Goal: Task Accomplishment & Management: Complete application form

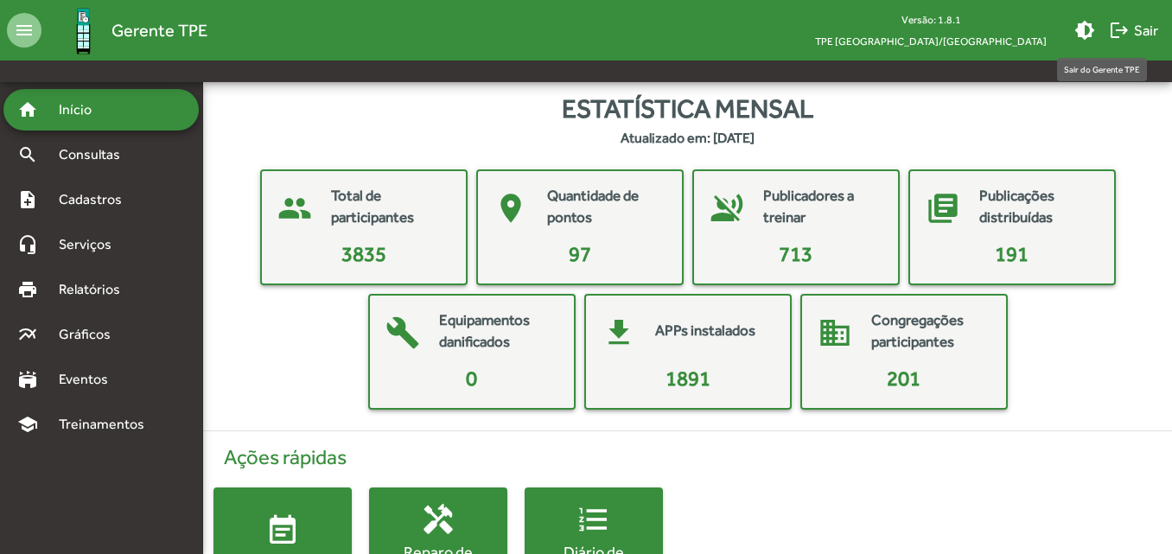
click at [1151, 35] on span "logout Sair" at bounding box center [1133, 30] width 49 height 31
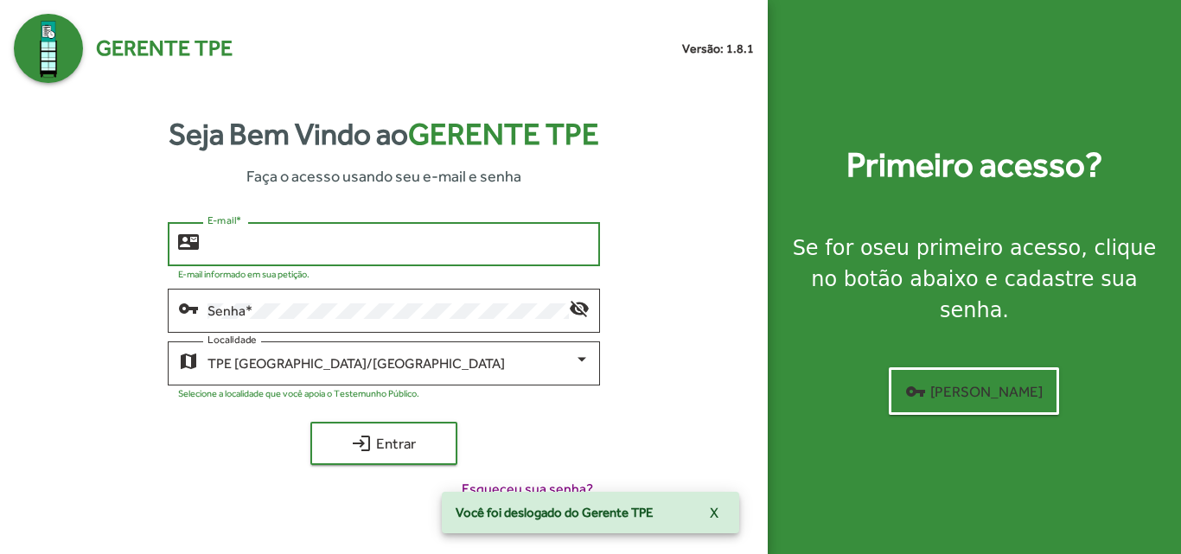
click at [374, 246] on input "E-mail *" at bounding box center [397, 245] width 381 height 16
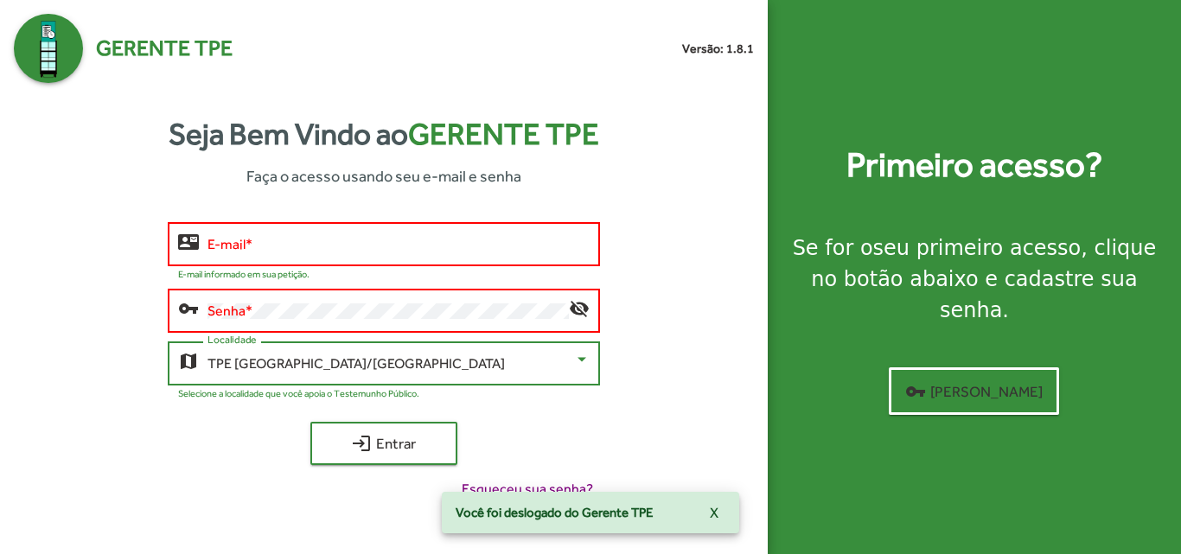
click at [224, 368] on span "TPE [GEOGRAPHIC_DATA]/[GEOGRAPHIC_DATA]" at bounding box center [355, 363] width 297 height 16
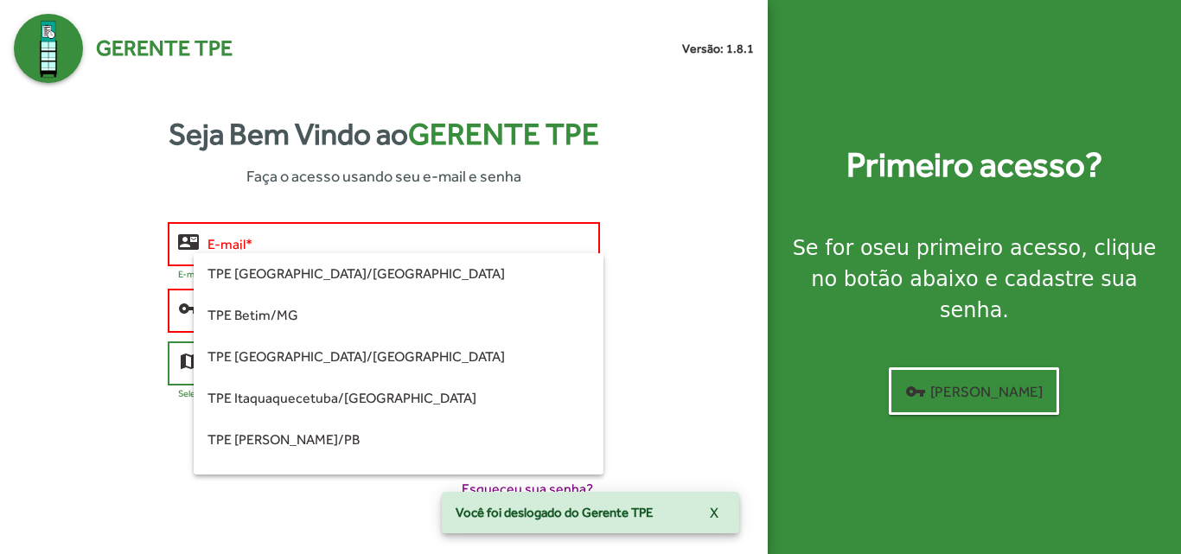
scroll to position [325, 0]
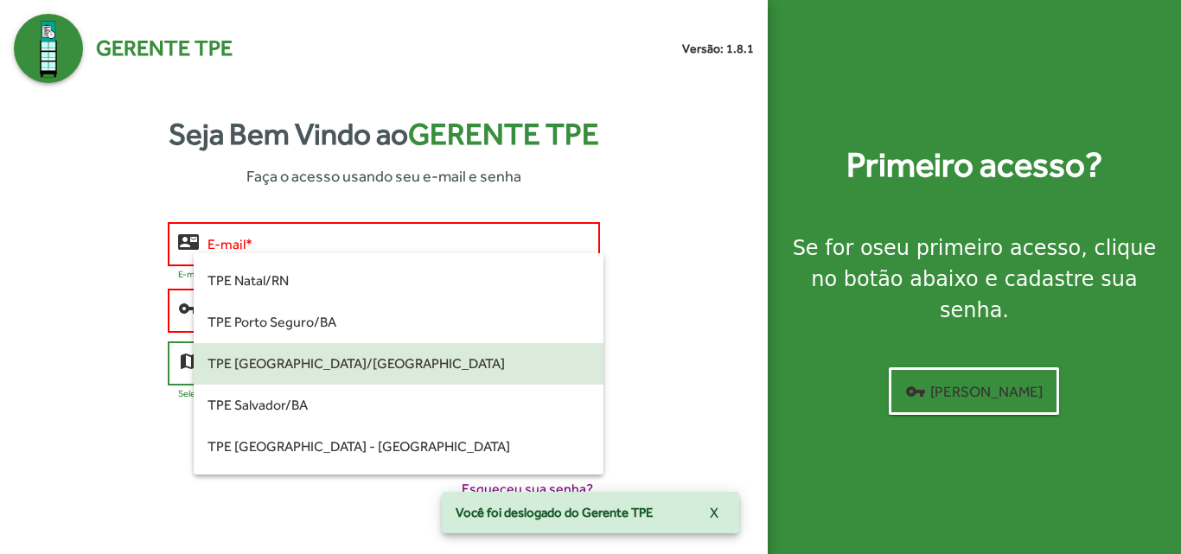
click at [1, 404] on div at bounding box center [590, 277] width 1181 height 554
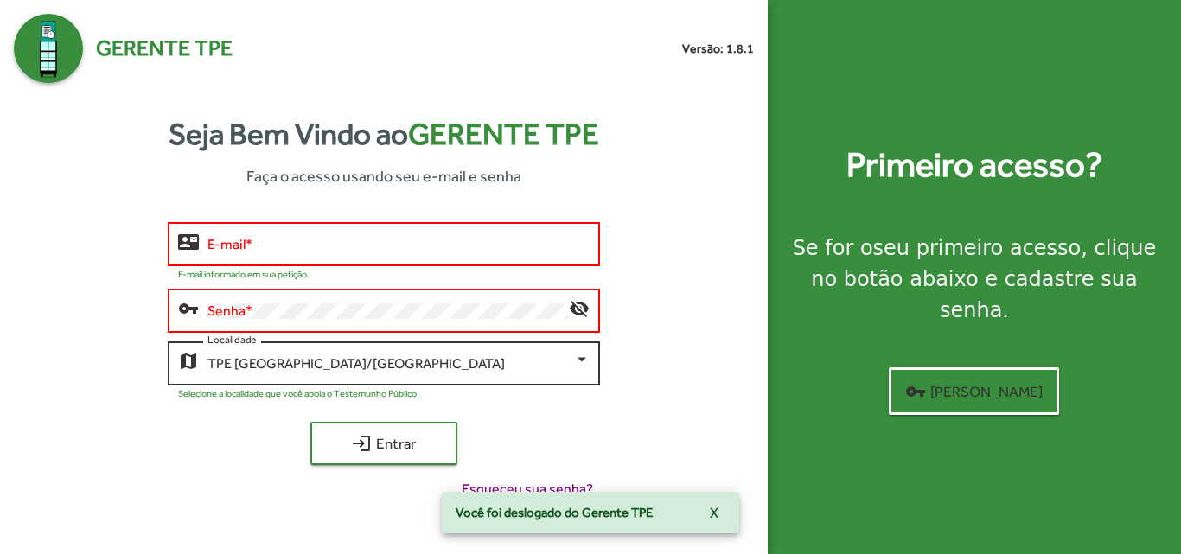
click at [578, 360] on div at bounding box center [582, 360] width 9 height 4
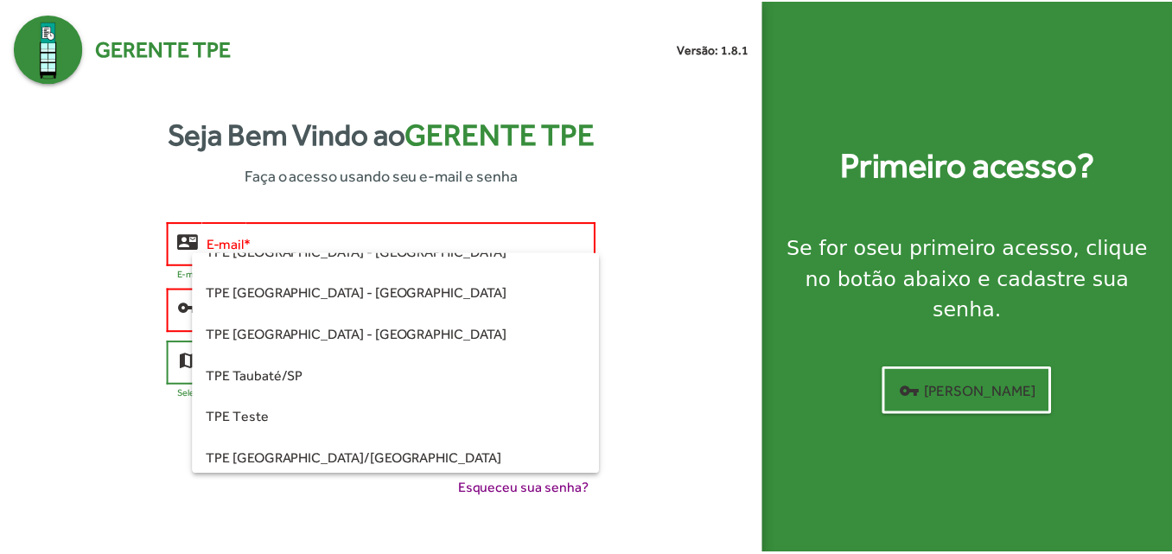
scroll to position [526, 0]
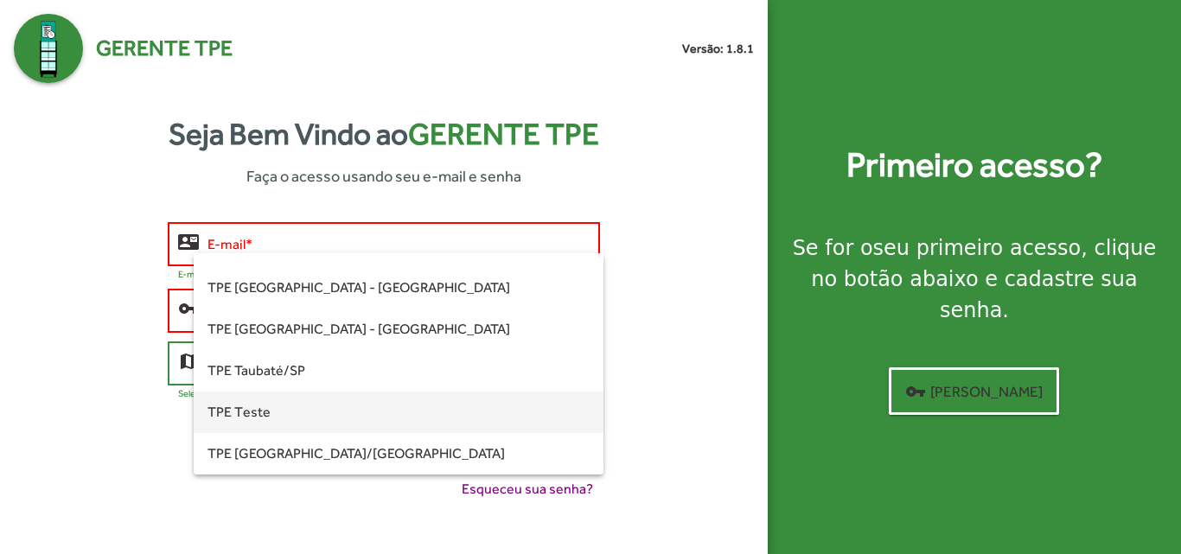
click at [303, 417] on span "TPE Teste" at bounding box center [397, 412] width 381 height 41
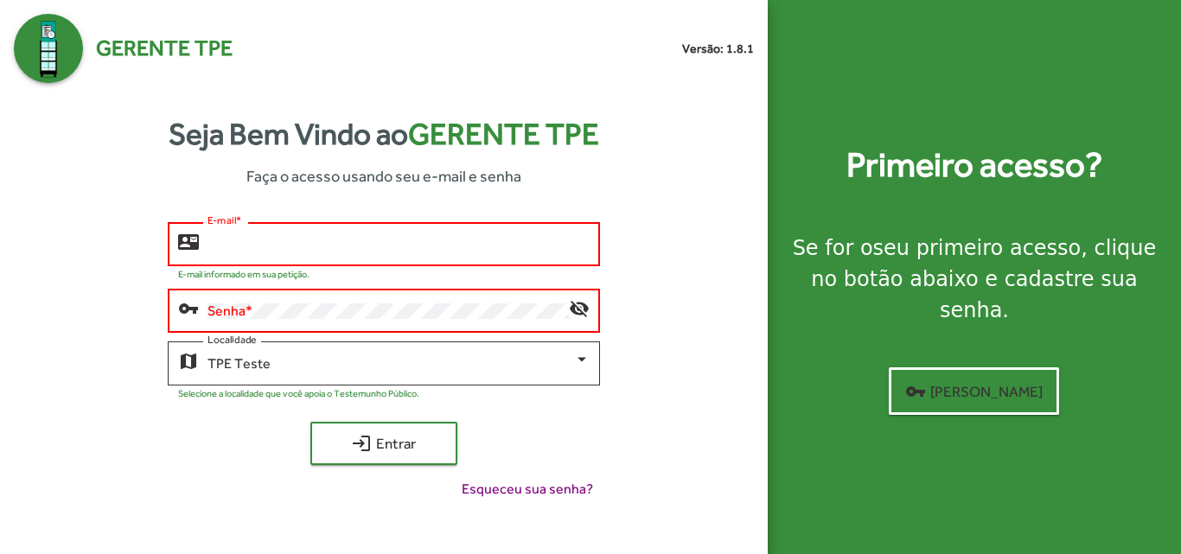
click at [319, 246] on input "E-mail *" at bounding box center [397, 245] width 381 height 16
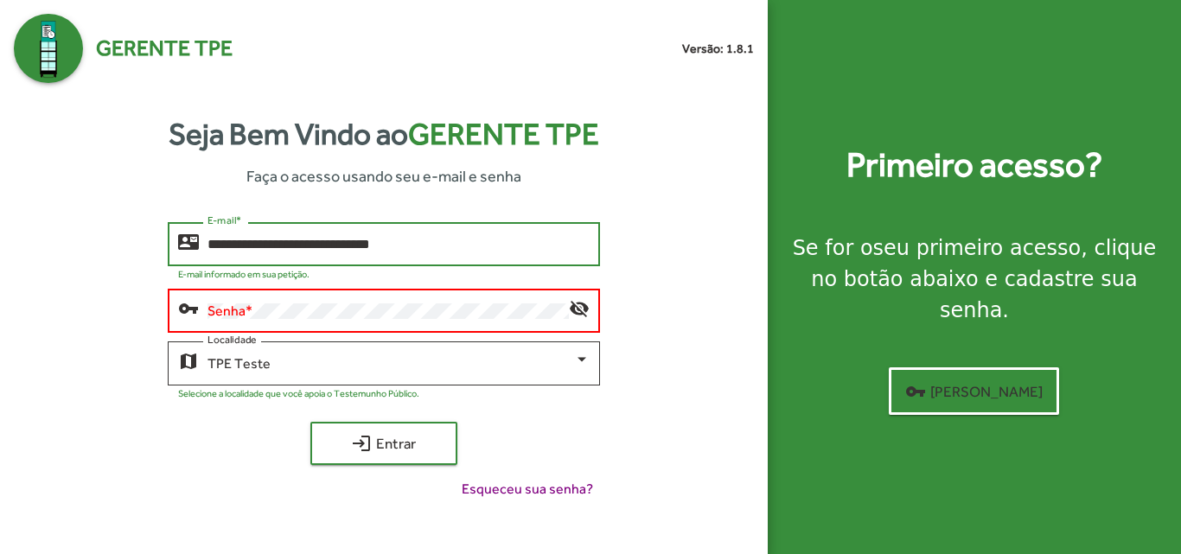
type input "**********"
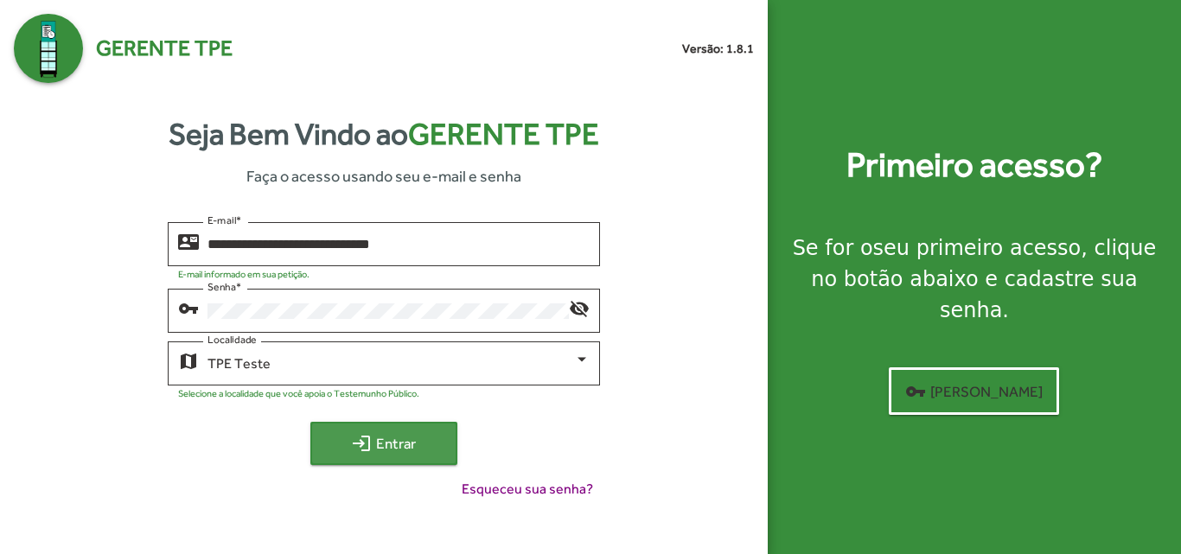
click at [386, 447] on span "login Entrar" at bounding box center [384, 443] width 116 height 31
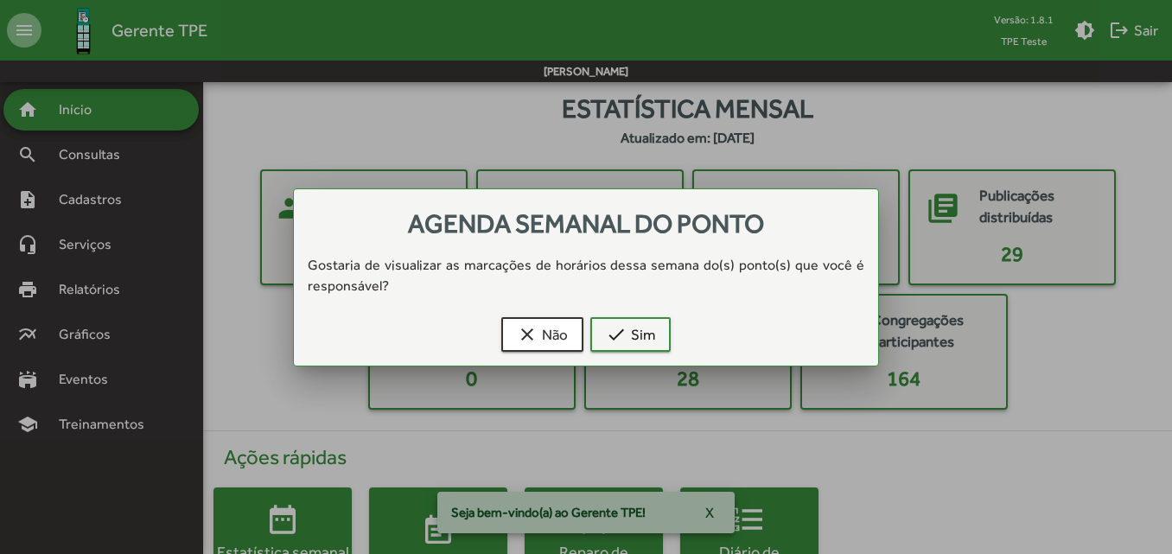
click at [382, 142] on div at bounding box center [586, 277] width 1172 height 554
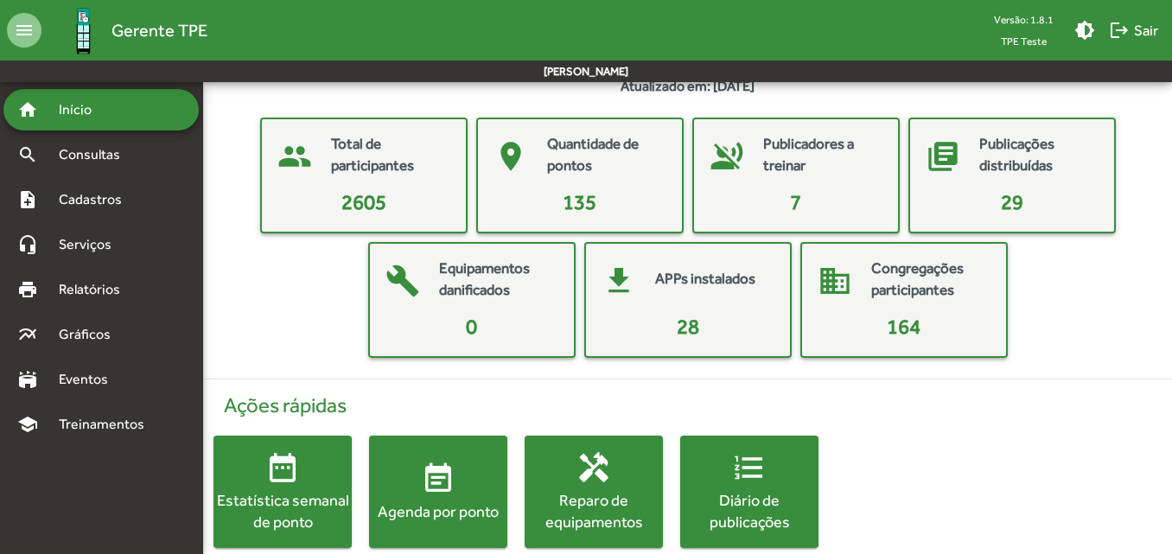
scroll to position [80, 0]
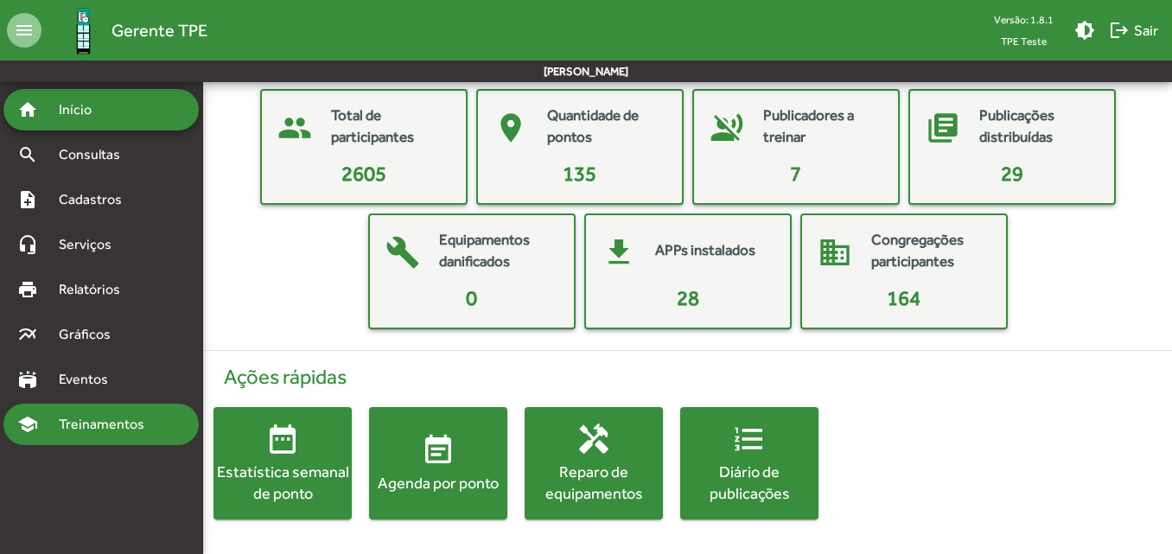
click at [104, 414] on span "Treinamentos" at bounding box center [106, 424] width 117 height 21
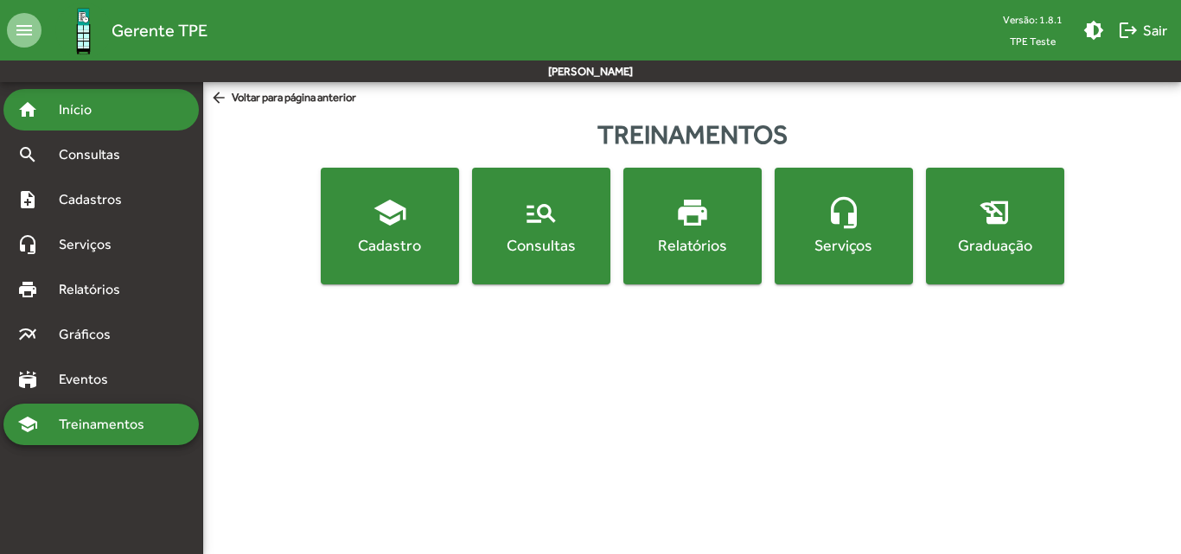
click at [99, 118] on span "Início" at bounding box center [82, 109] width 68 height 21
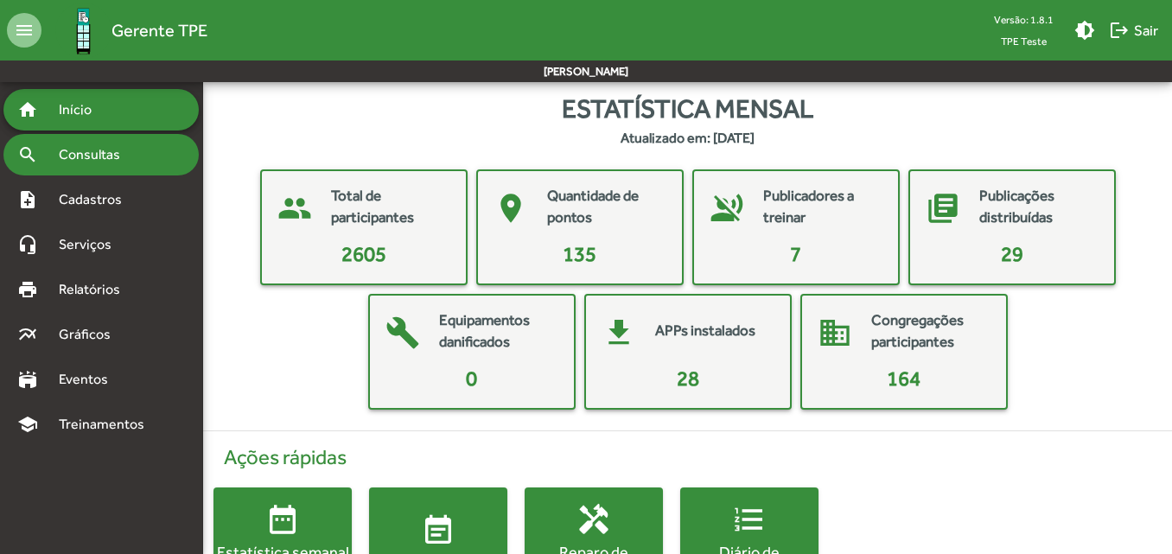
click at [105, 153] on span "Consultas" at bounding box center [95, 154] width 94 height 21
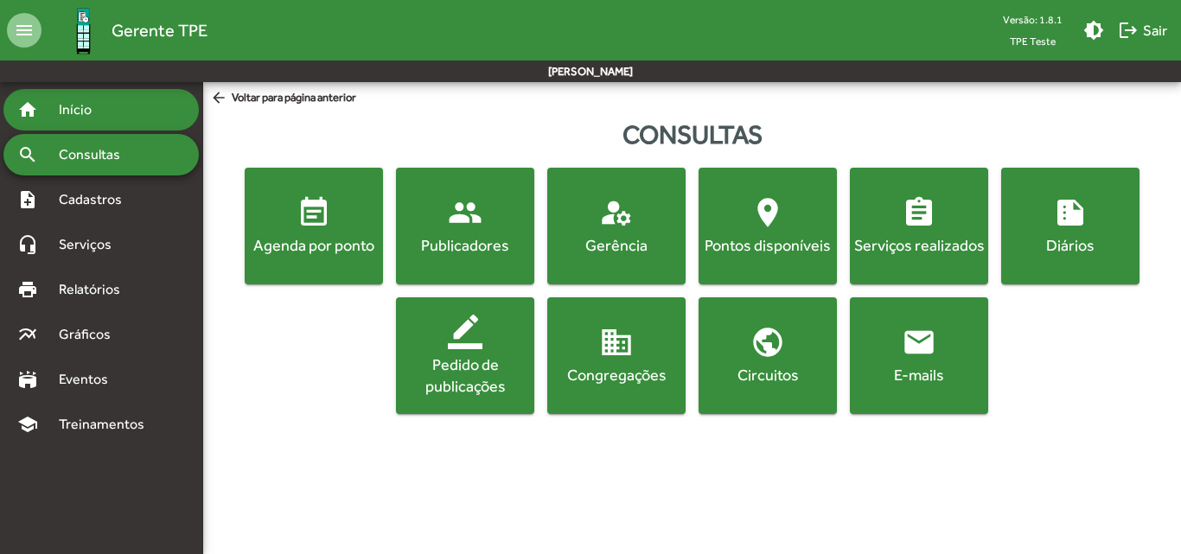
click at [101, 114] on span "Início" at bounding box center [82, 109] width 68 height 21
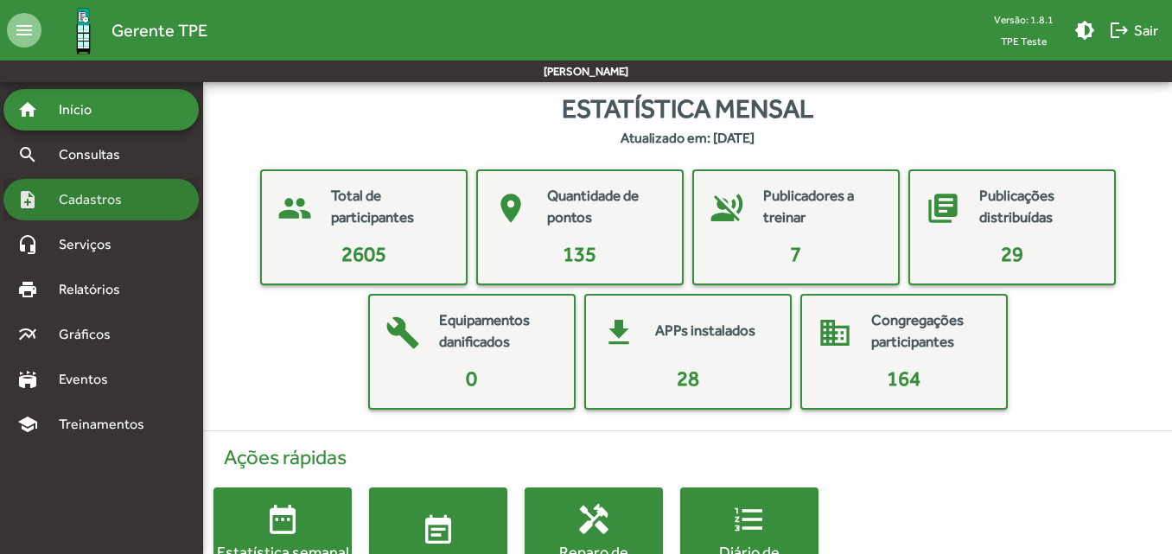
click at [121, 198] on span "Cadastros" at bounding box center [96, 199] width 96 height 21
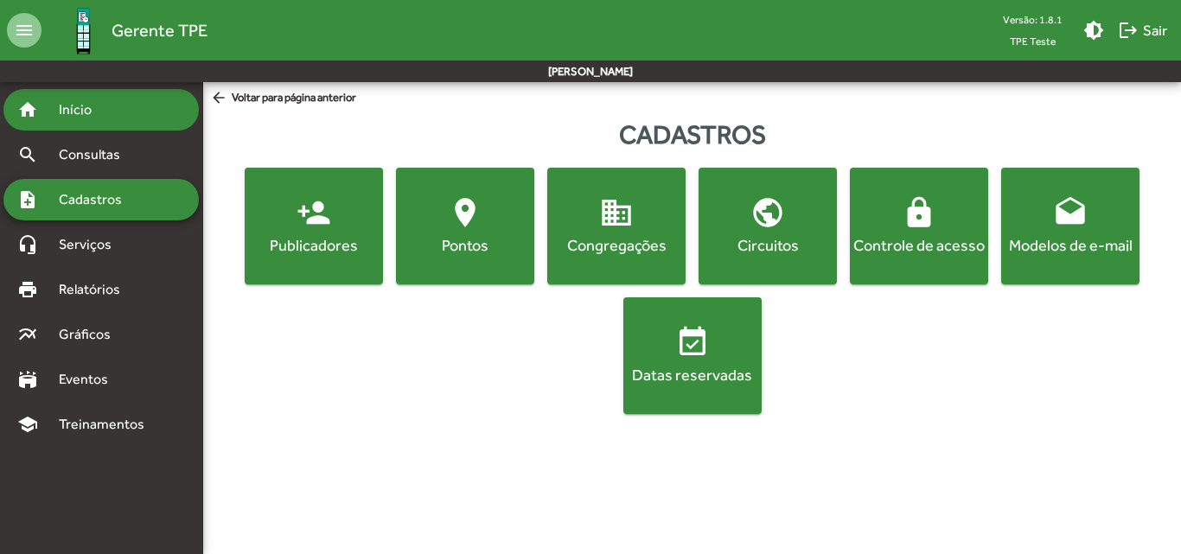
click at [101, 118] on span "Início" at bounding box center [82, 109] width 68 height 21
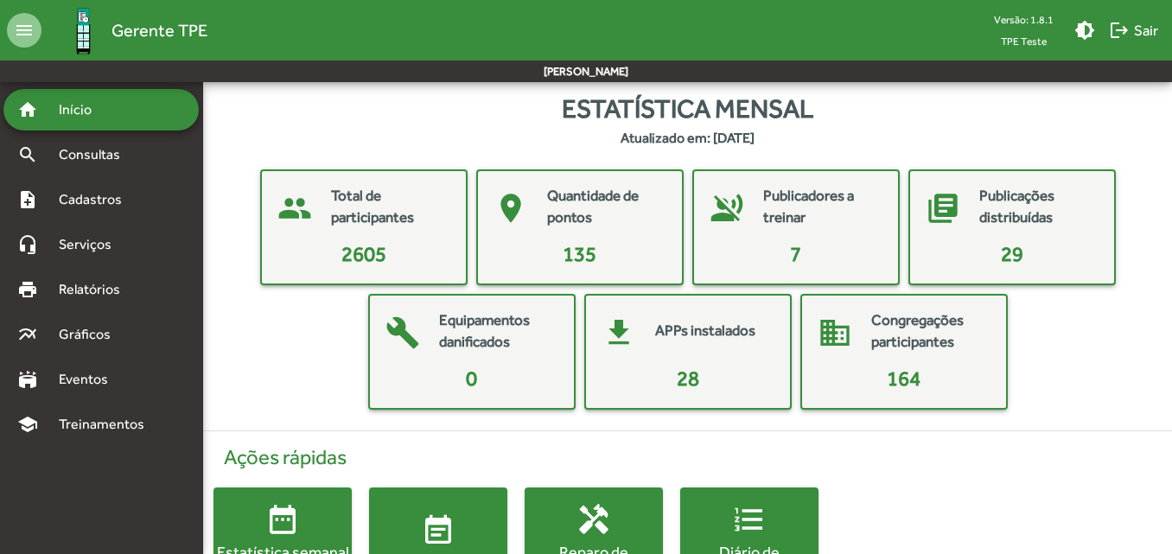
click at [352, 246] on span "2605" at bounding box center [363, 253] width 45 height 23
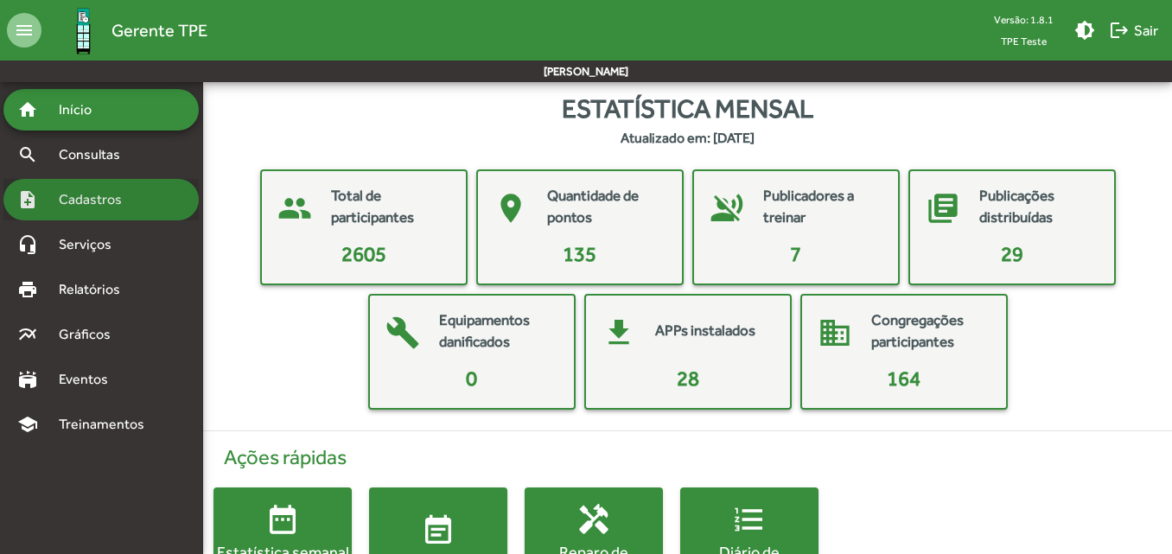
click at [147, 201] on div "note_add Cadastros" at bounding box center [100, 199] width 195 height 41
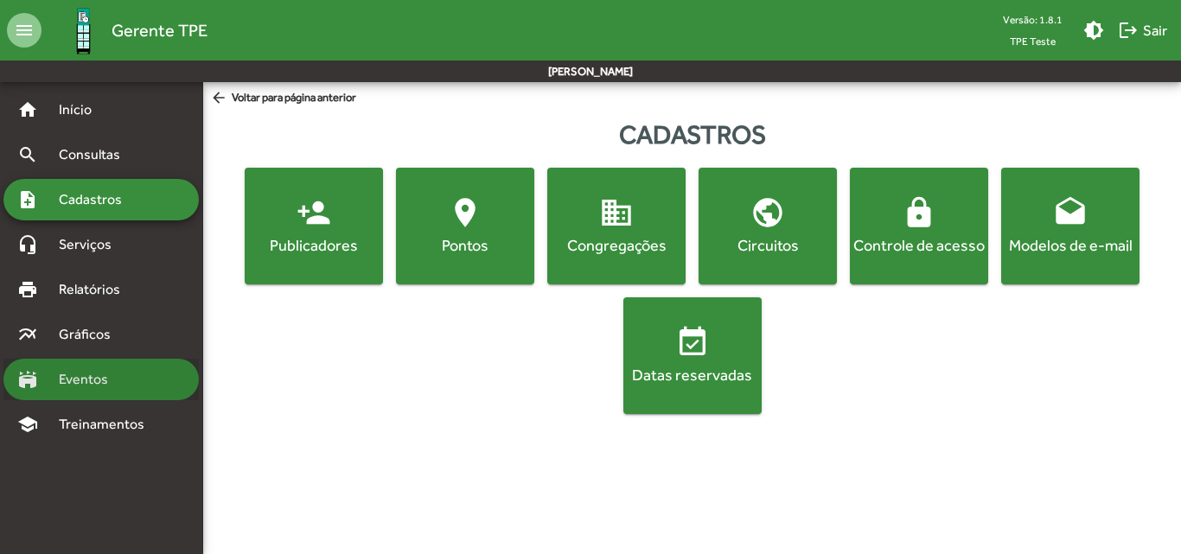
click at [118, 377] on span "Eventos" at bounding box center [89, 379] width 83 height 21
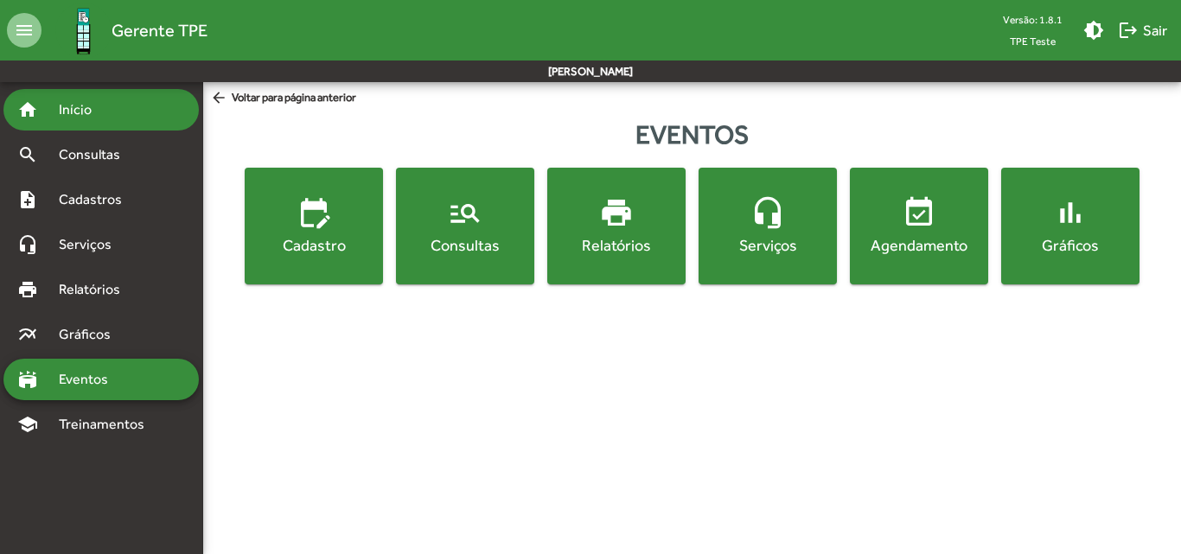
click at [102, 118] on span "Início" at bounding box center [82, 109] width 68 height 21
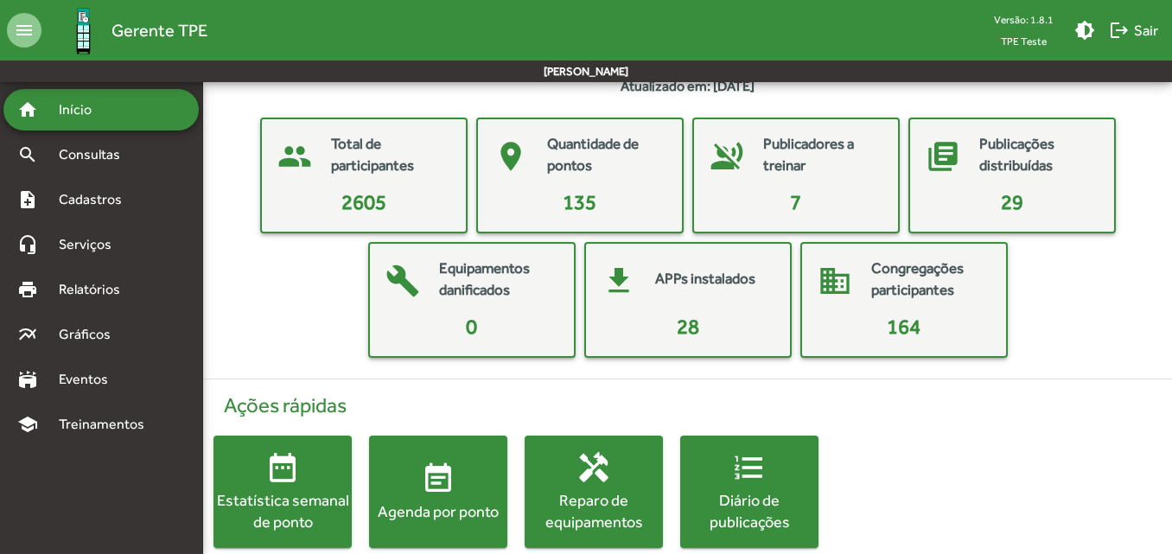
scroll to position [80, 0]
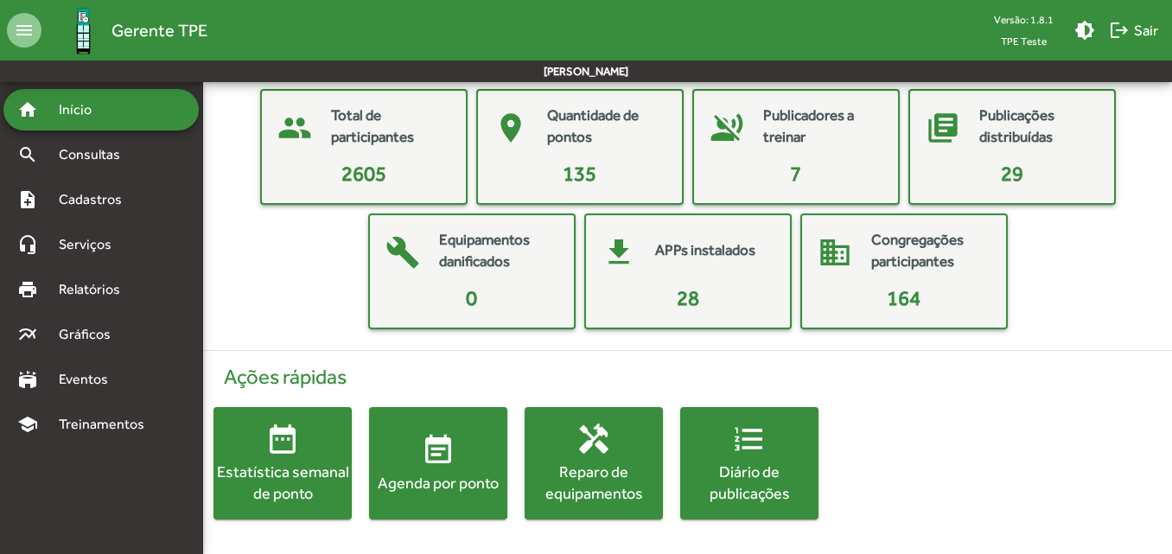
click at [255, 443] on span "date_range Estatística semanal de ponto" at bounding box center [283, 463] width 138 height 82
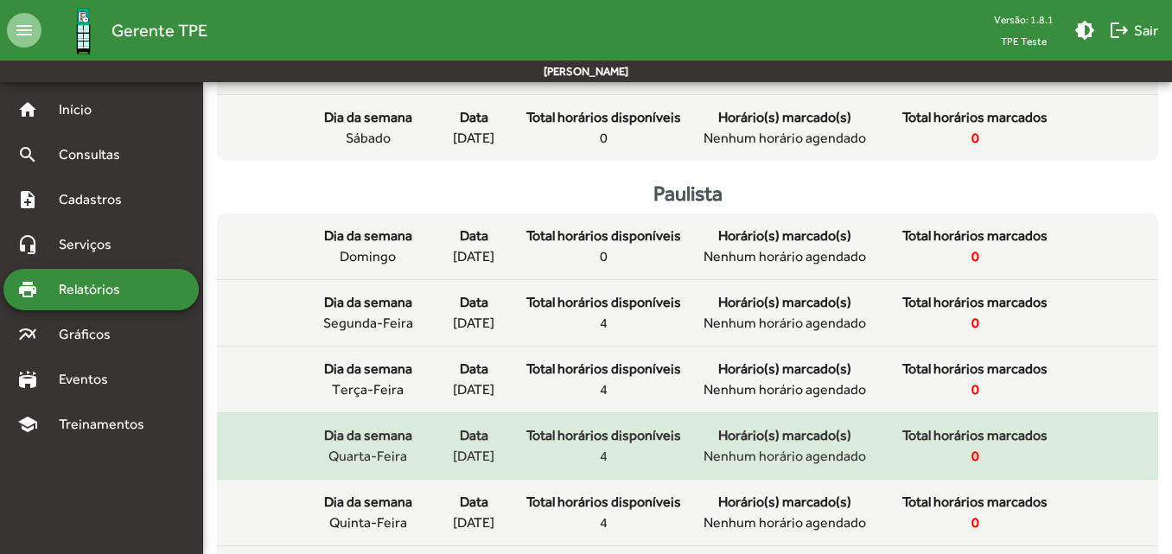
scroll to position [552, 0]
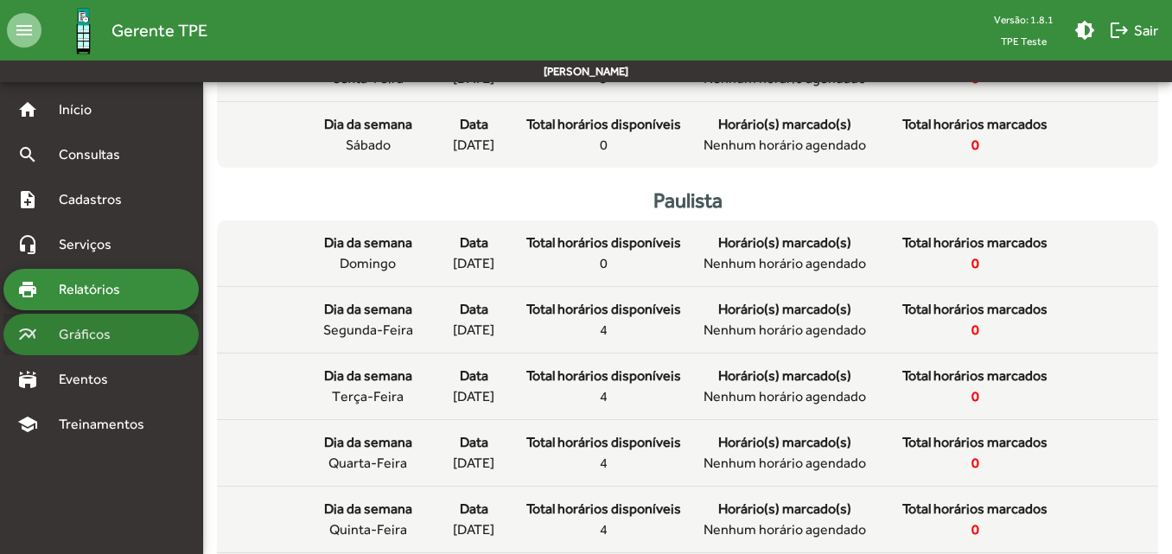
click at [144, 333] on div "multiline_chart Gráficos" at bounding box center [100, 334] width 195 height 41
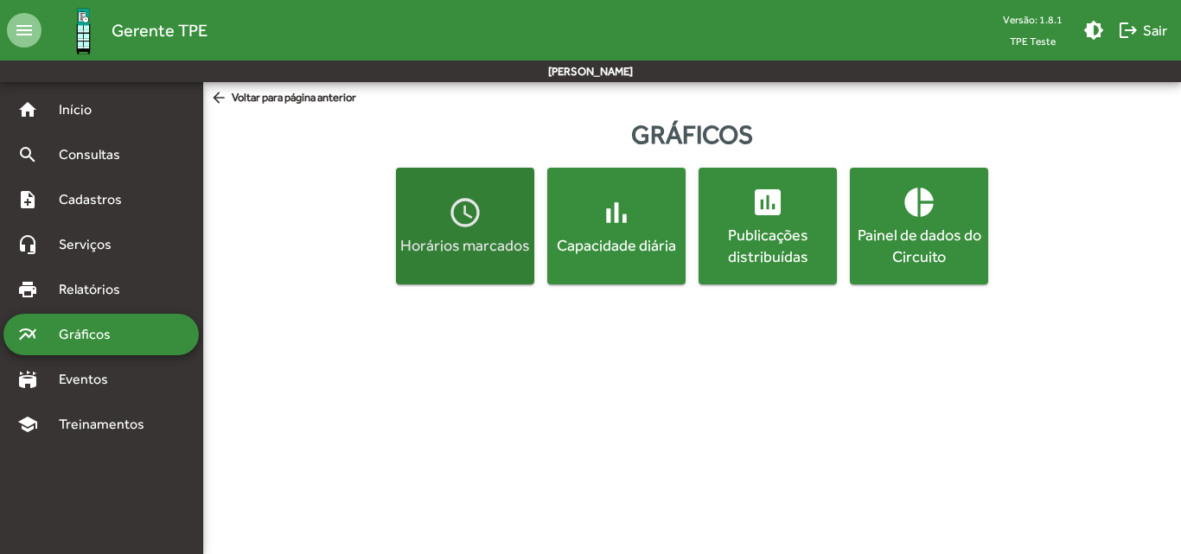
click at [470, 264] on button "access_time Horários marcados" at bounding box center [465, 226] width 138 height 117
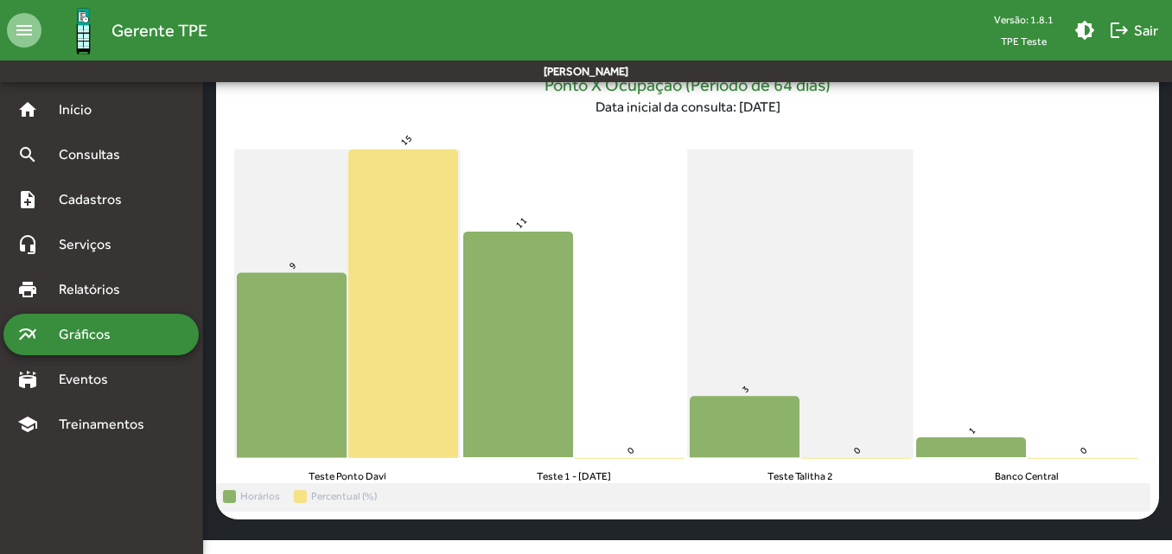
scroll to position [152, 0]
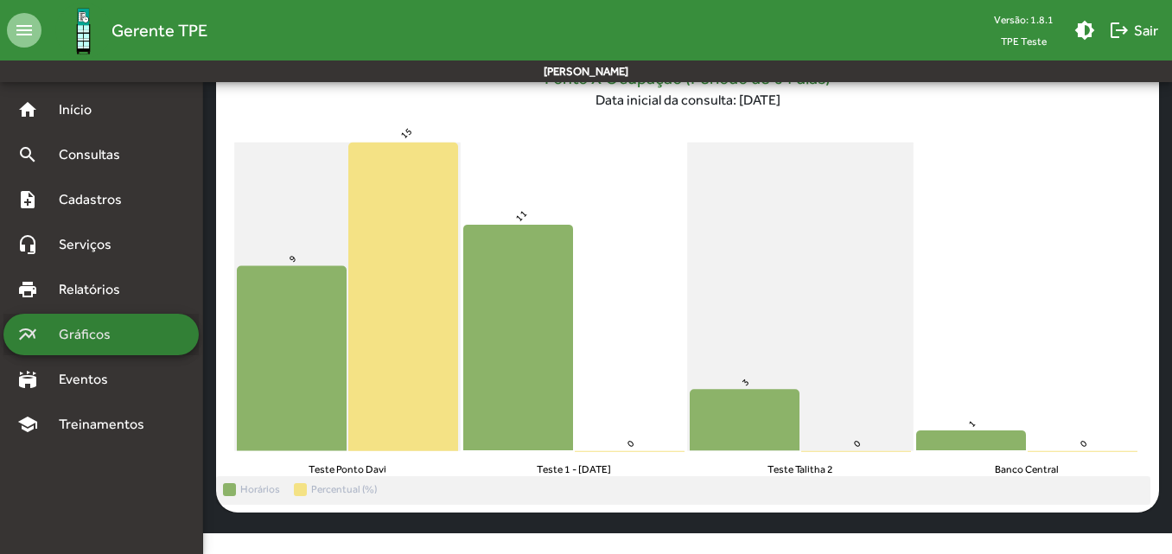
click at [112, 336] on span "Gráficos" at bounding box center [91, 334] width 86 height 21
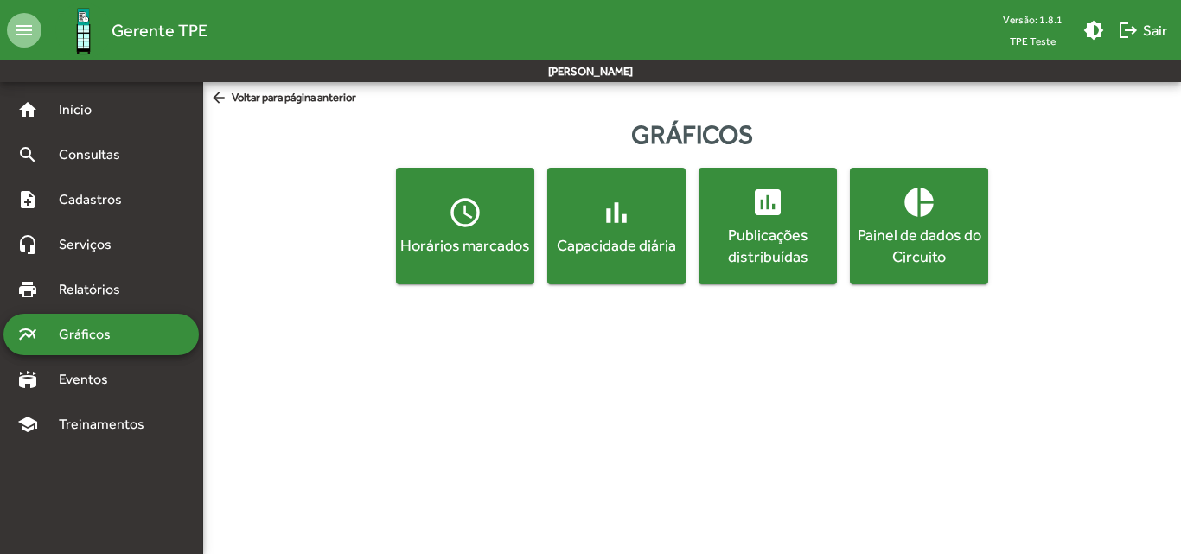
click at [603, 260] on button "bar_chart Capacidade diária" at bounding box center [616, 226] width 138 height 117
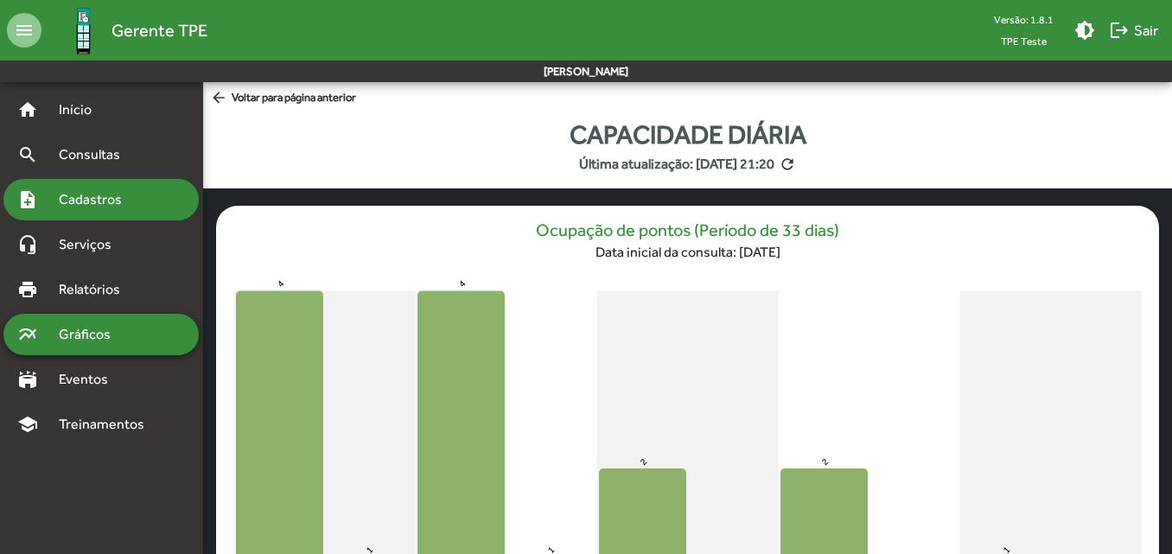
click at [124, 195] on span "Cadastros" at bounding box center [96, 199] width 96 height 21
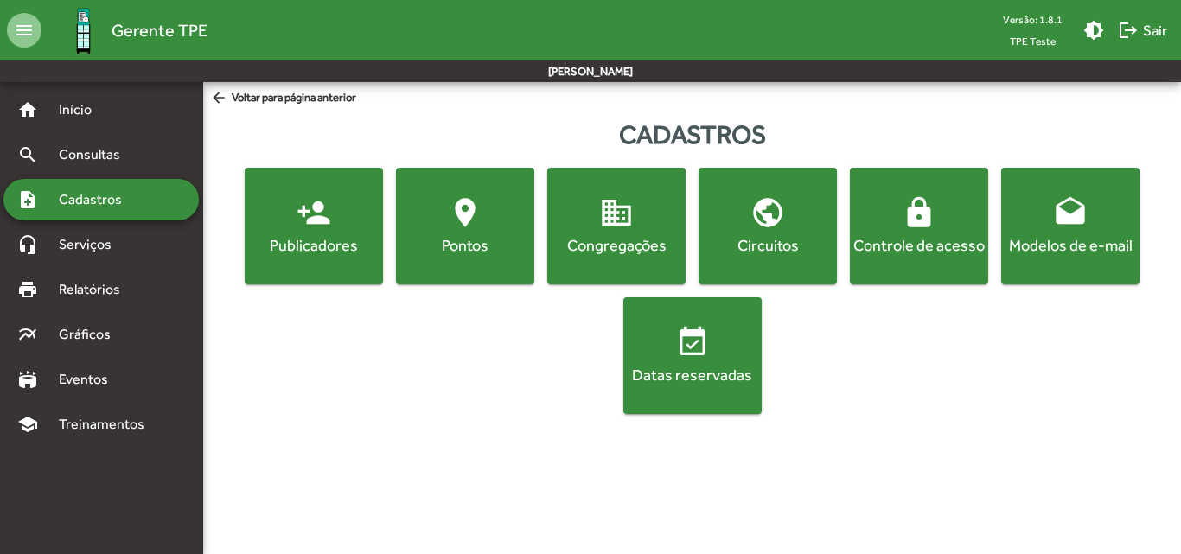
click at [132, 196] on span "Cadastros" at bounding box center [96, 199] width 96 height 21
click at [304, 233] on span "person_add Publicadores" at bounding box center [313, 225] width 131 height 61
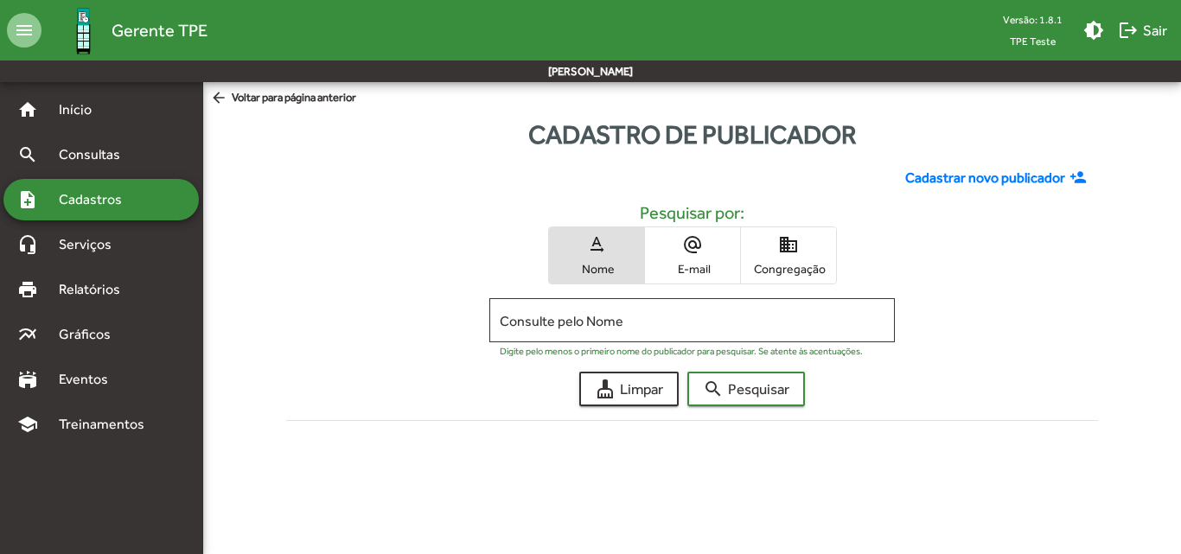
click at [963, 178] on span "Cadastrar novo publicador" at bounding box center [985, 178] width 160 height 21
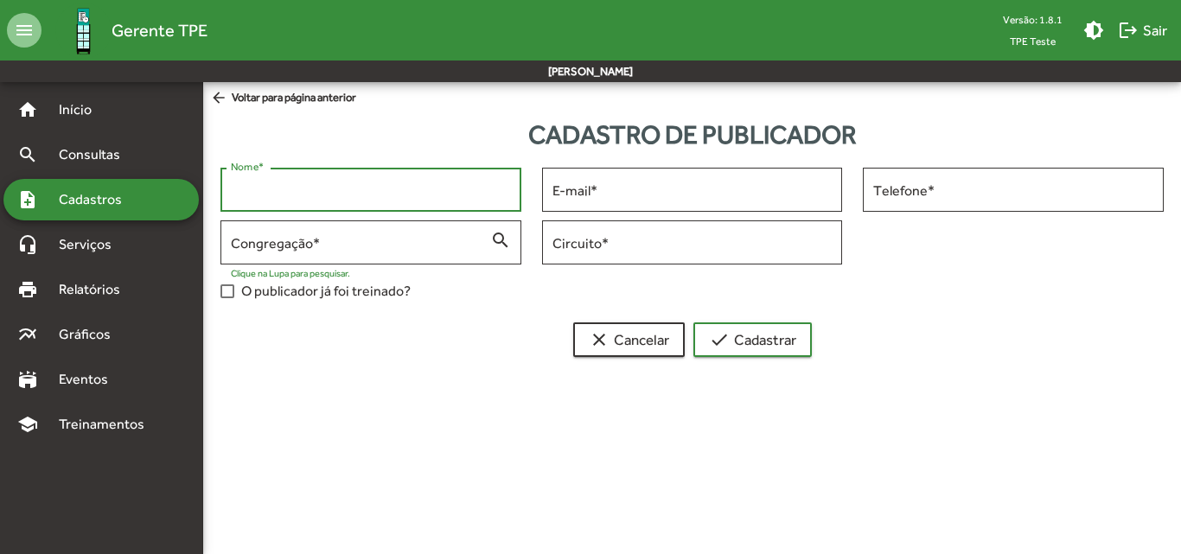
click at [327, 197] on input "Nome *" at bounding box center [371, 190] width 280 height 16
paste input "**********"
type input "**********"
click at [602, 193] on input "E-mail *" at bounding box center [692, 190] width 280 height 16
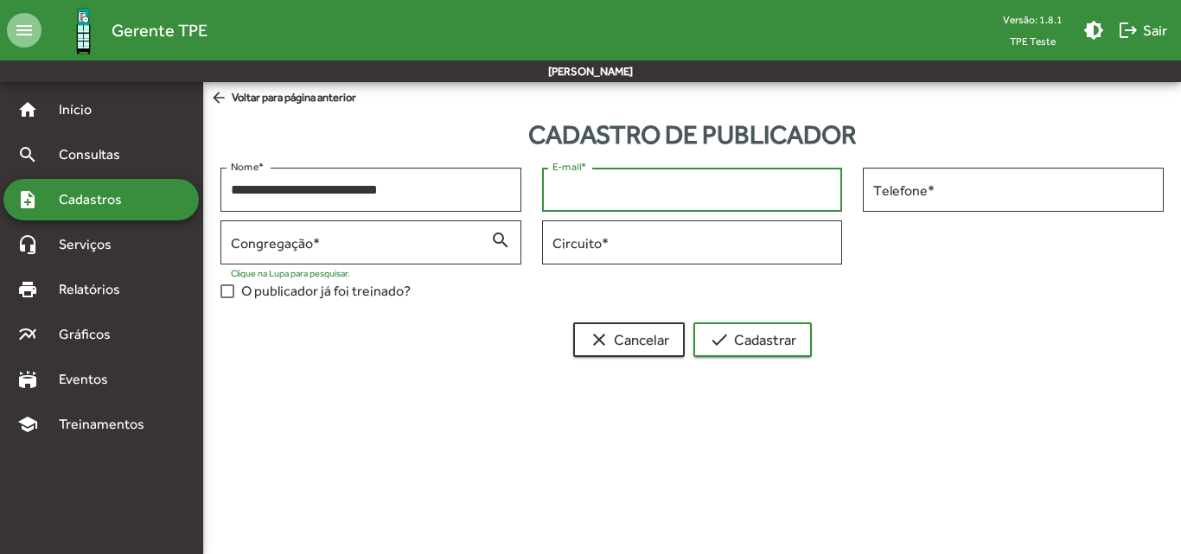
paste input "**********"
type input "**********"
click at [596, 258] on div "Circuito *" at bounding box center [692, 241] width 280 height 48
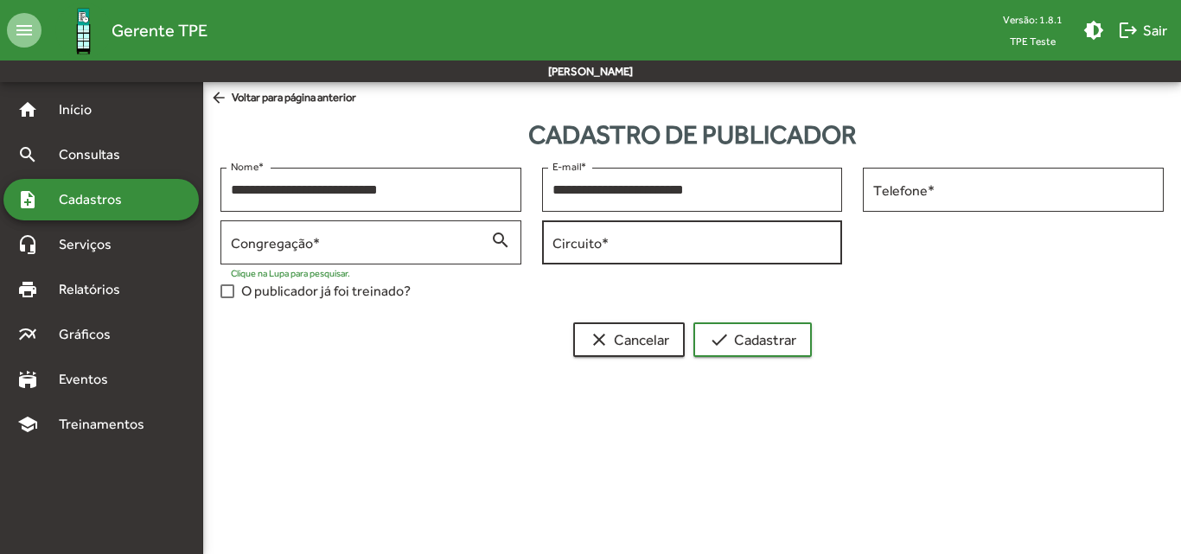
click at [616, 252] on div "Circuito *" at bounding box center [692, 241] width 280 height 48
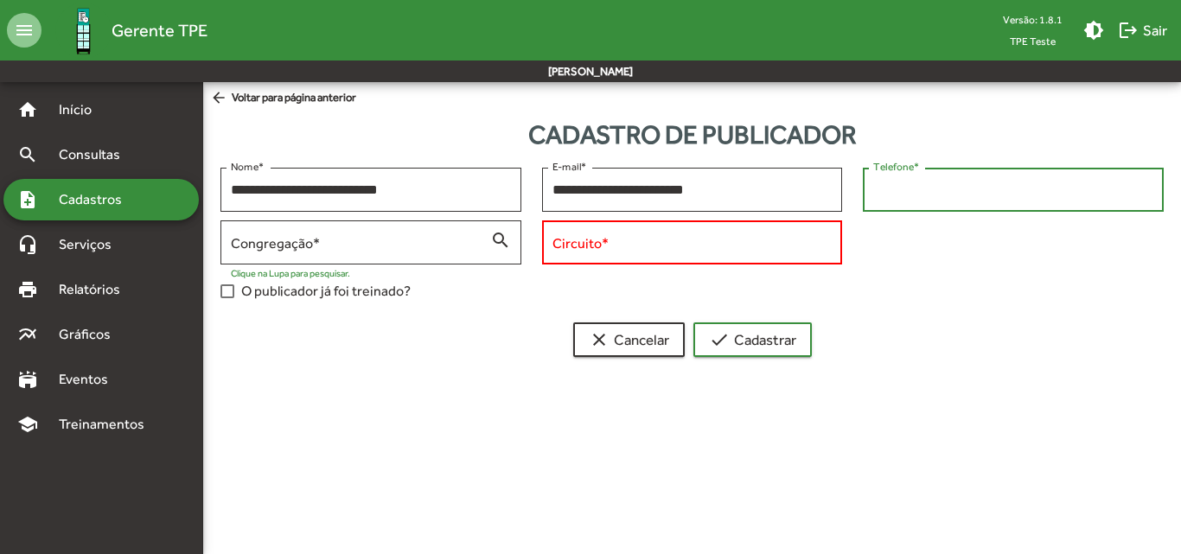
click at [932, 183] on input "Telefone *" at bounding box center [1013, 190] width 280 height 16
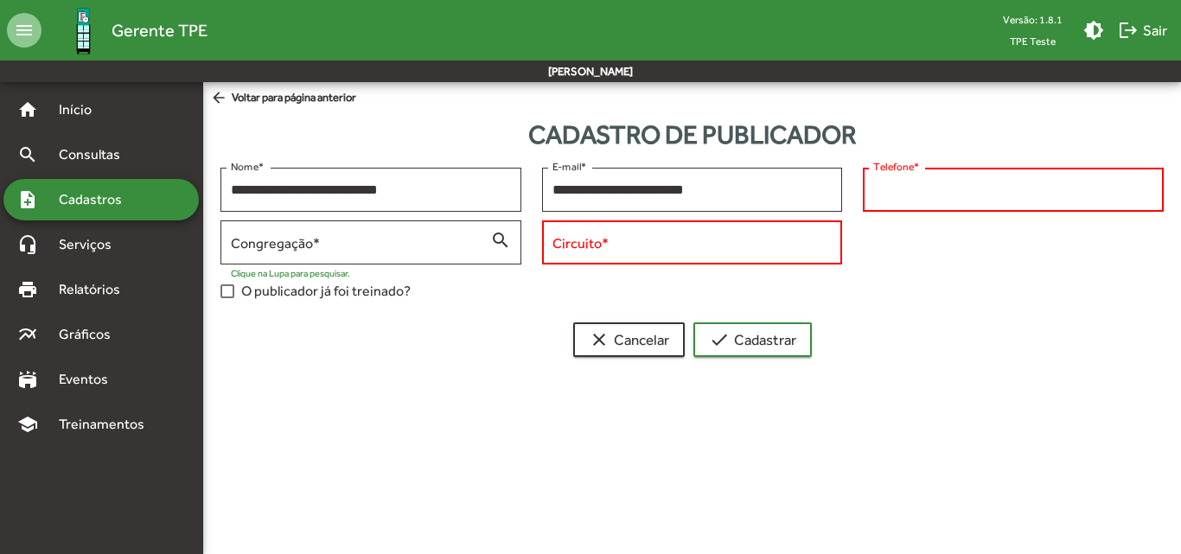
click at [928, 186] on input "Telefone *" at bounding box center [1013, 190] width 280 height 16
paste input "**********"
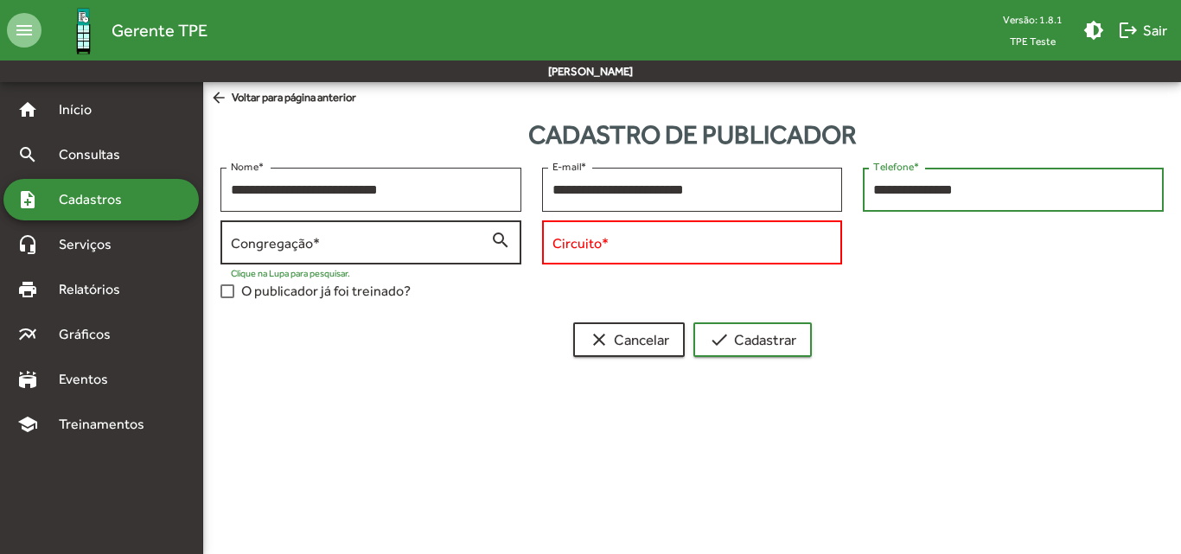
type input "**********"
click at [423, 227] on div "Congregação *" at bounding box center [360, 241] width 259 height 48
click at [435, 230] on div "Congregação *" at bounding box center [360, 241] width 259 height 48
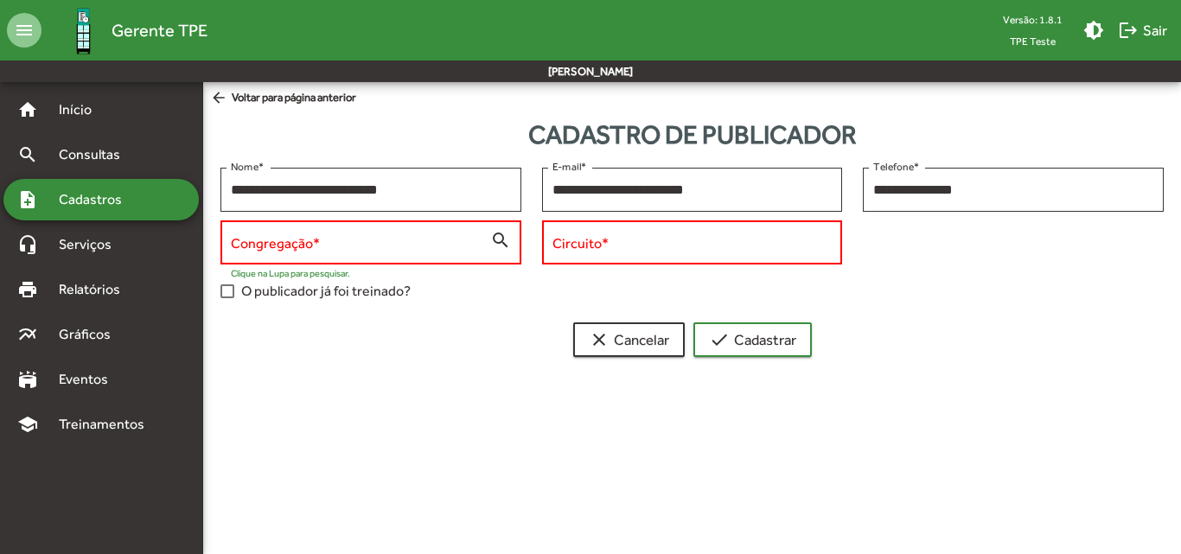
click at [491, 243] on mat-icon "search" at bounding box center [500, 239] width 21 height 21
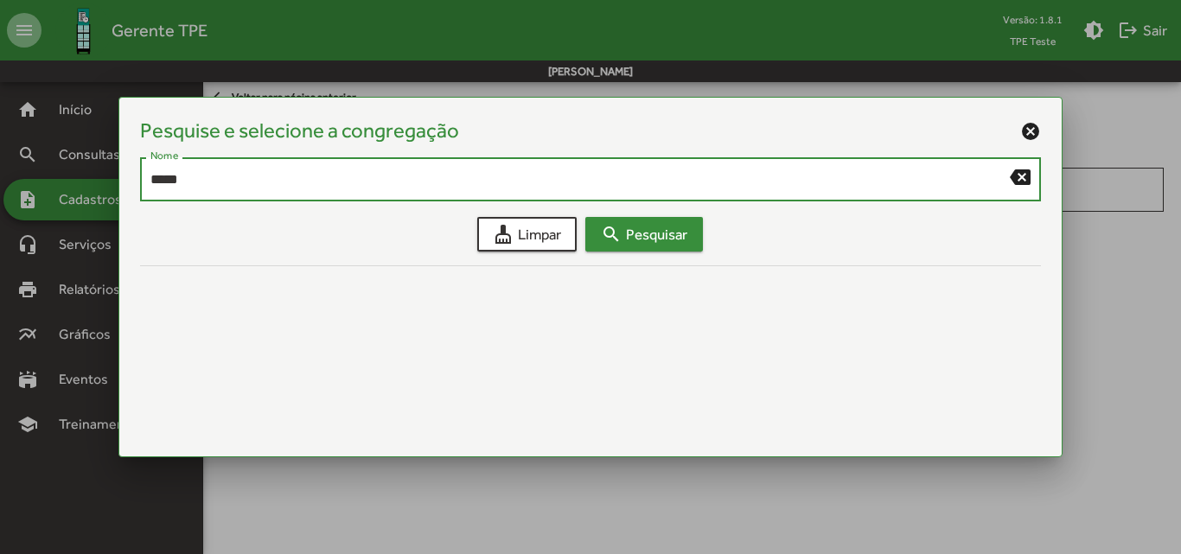
type input "*****"
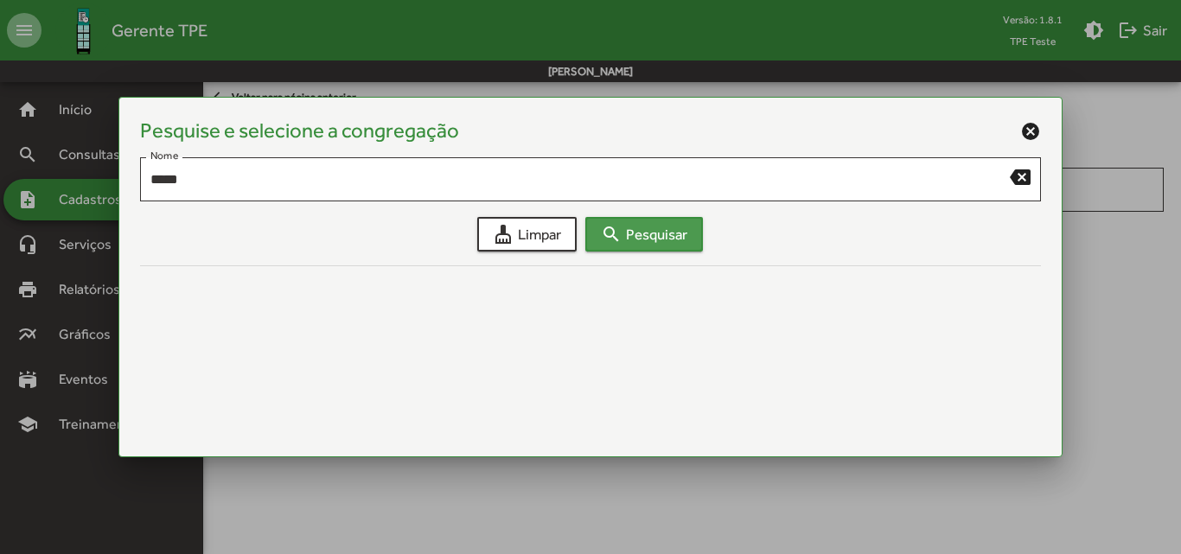
click at [641, 227] on span "search Pesquisar" at bounding box center [644, 234] width 86 height 31
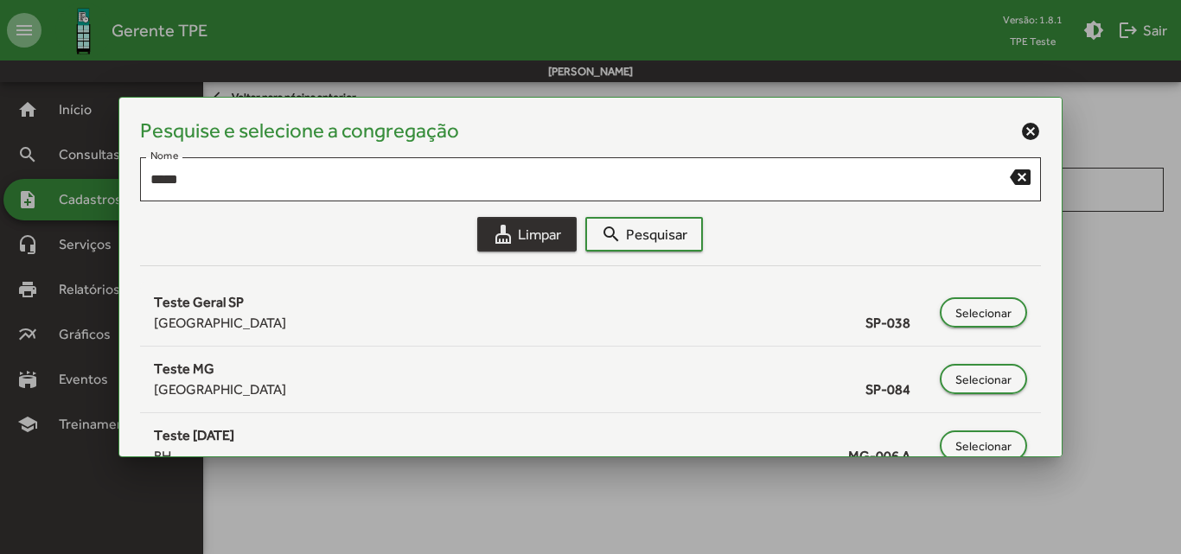
click at [533, 241] on span "cleaning_services Limpar" at bounding box center [527, 234] width 68 height 31
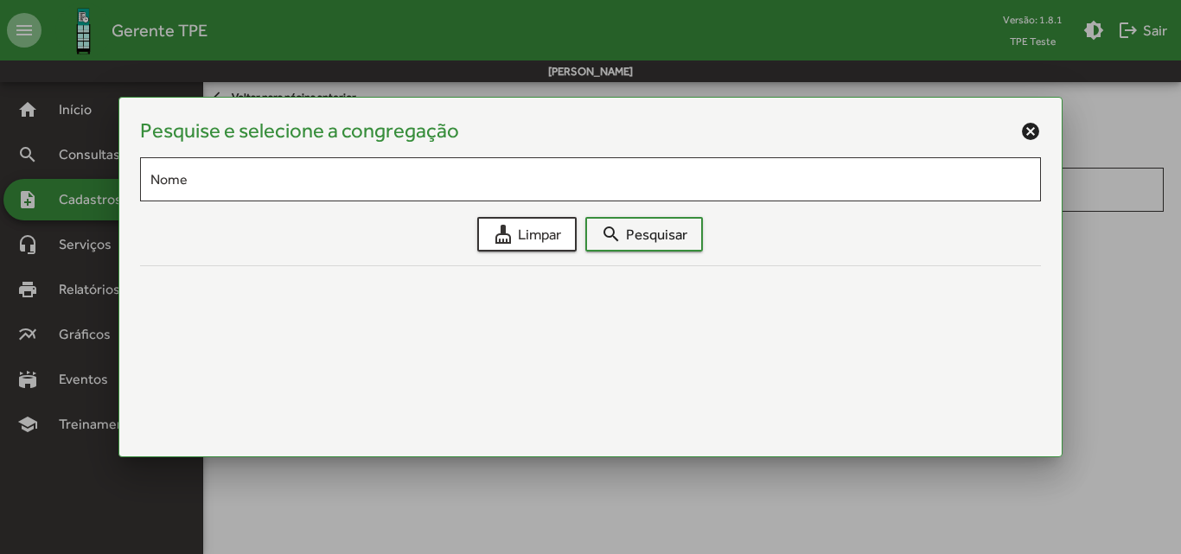
click at [1023, 132] on mat-icon "cancel" at bounding box center [1030, 131] width 21 height 21
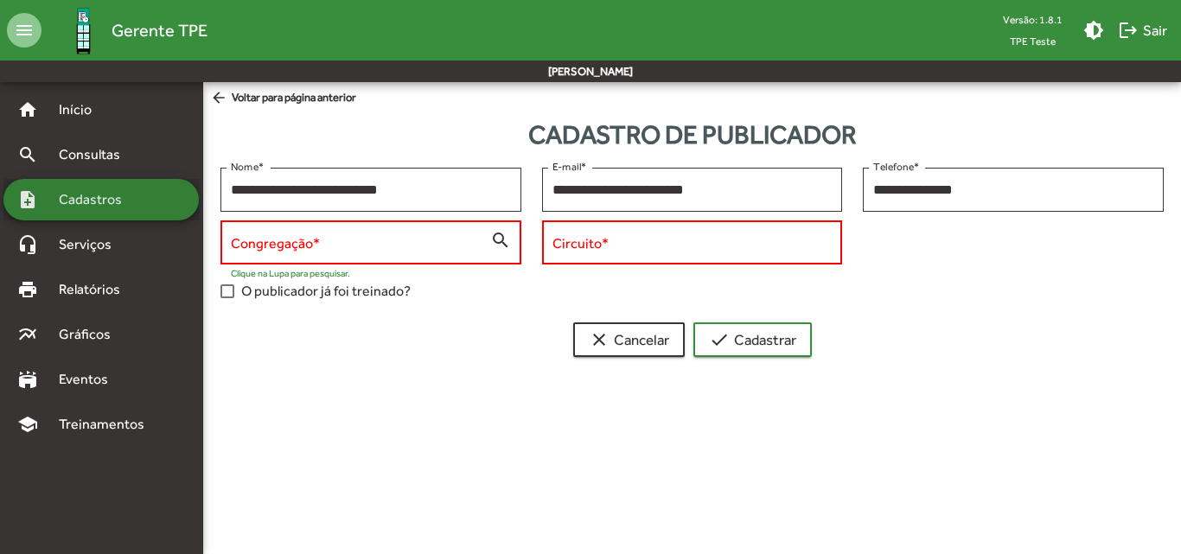
click at [105, 195] on span "Cadastros" at bounding box center [96, 199] width 96 height 21
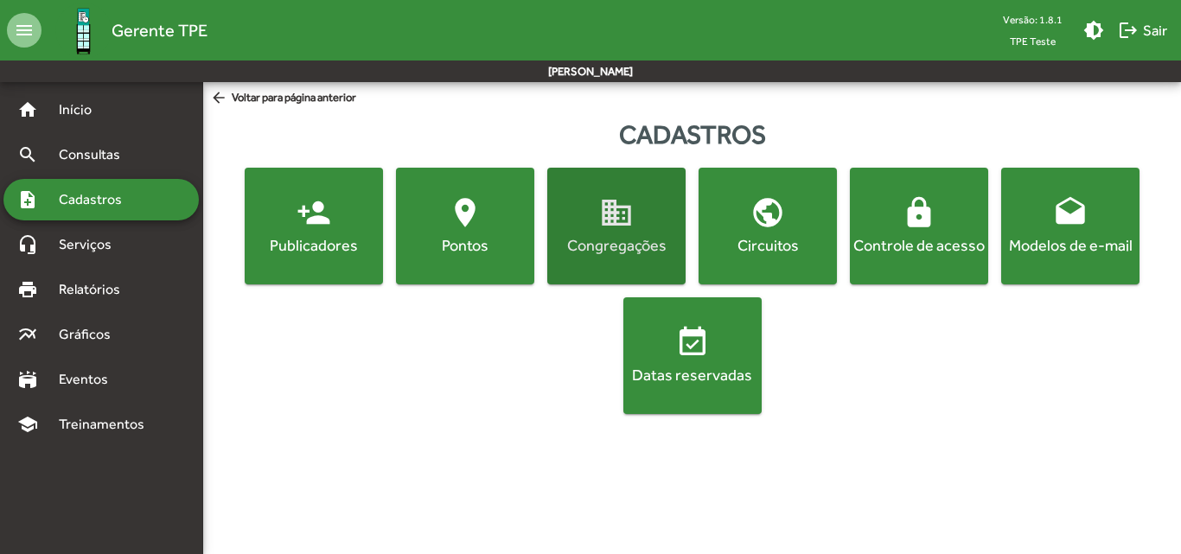
click at [598, 230] on span "domain Congregações" at bounding box center [616, 225] width 131 height 61
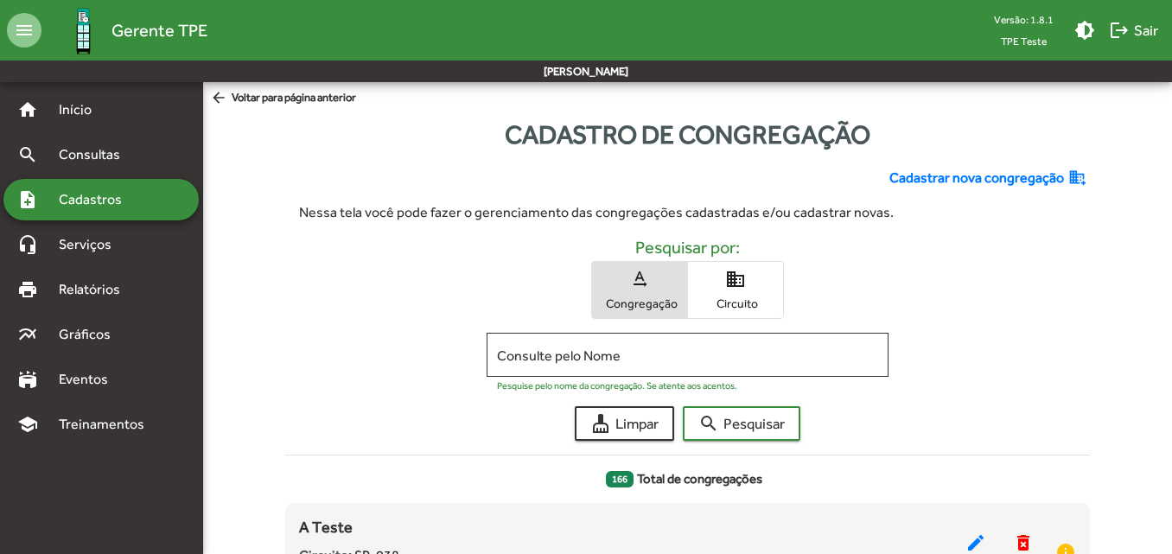
click at [641, 307] on span "Congregação" at bounding box center [640, 304] width 86 height 16
click at [724, 300] on span "Circuito" at bounding box center [735, 304] width 86 height 16
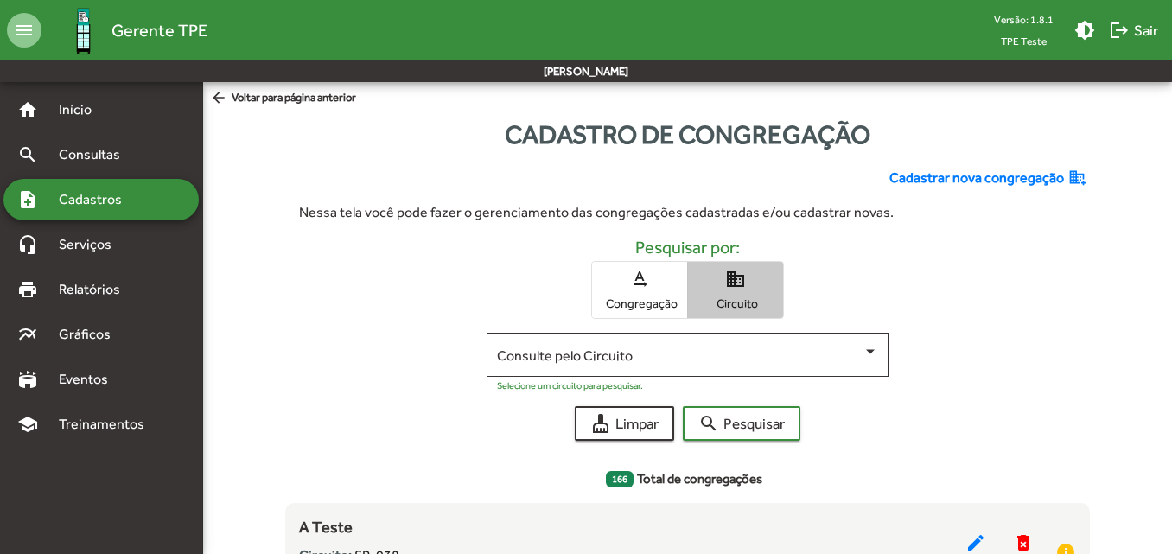
click at [734, 292] on span "domain Circuito" at bounding box center [735, 290] width 95 height 56
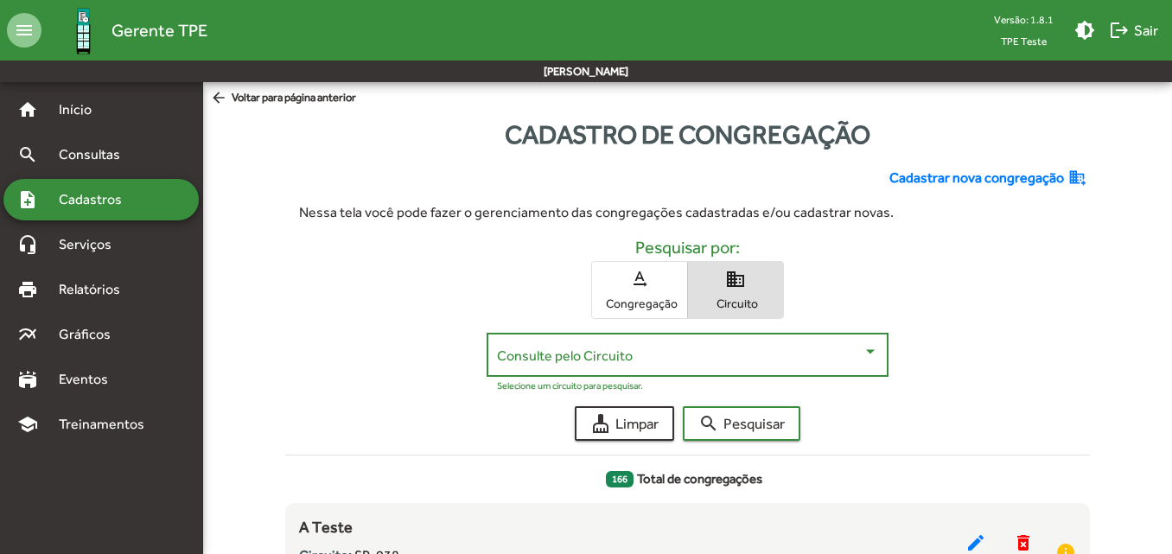
click at [694, 348] on span at bounding box center [680, 356] width 366 height 16
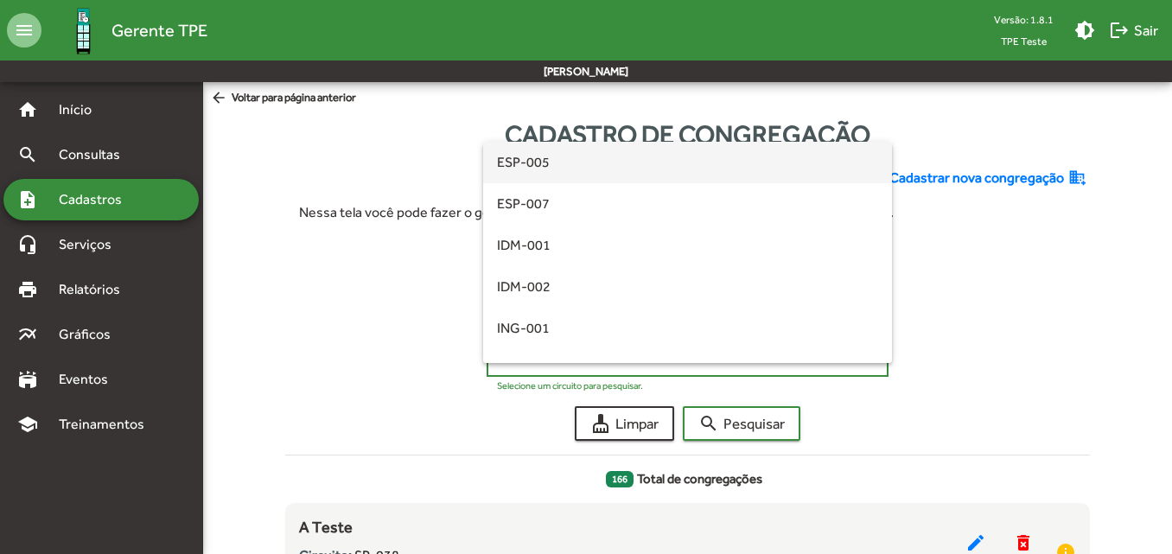
click at [1005, 304] on div at bounding box center [586, 277] width 1172 height 554
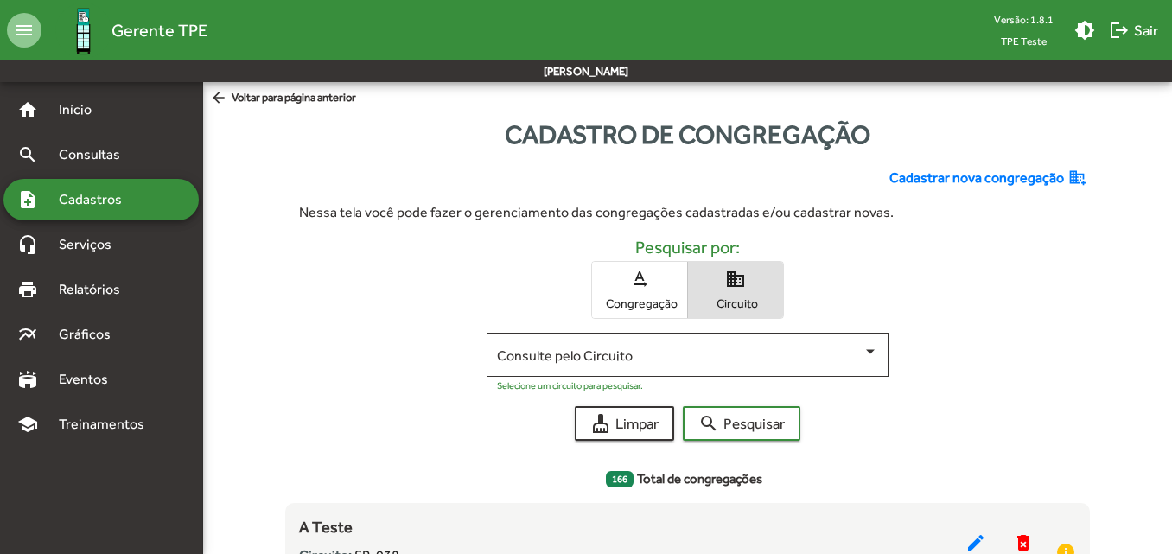
click at [111, 197] on span "Cadastros" at bounding box center [96, 199] width 96 height 21
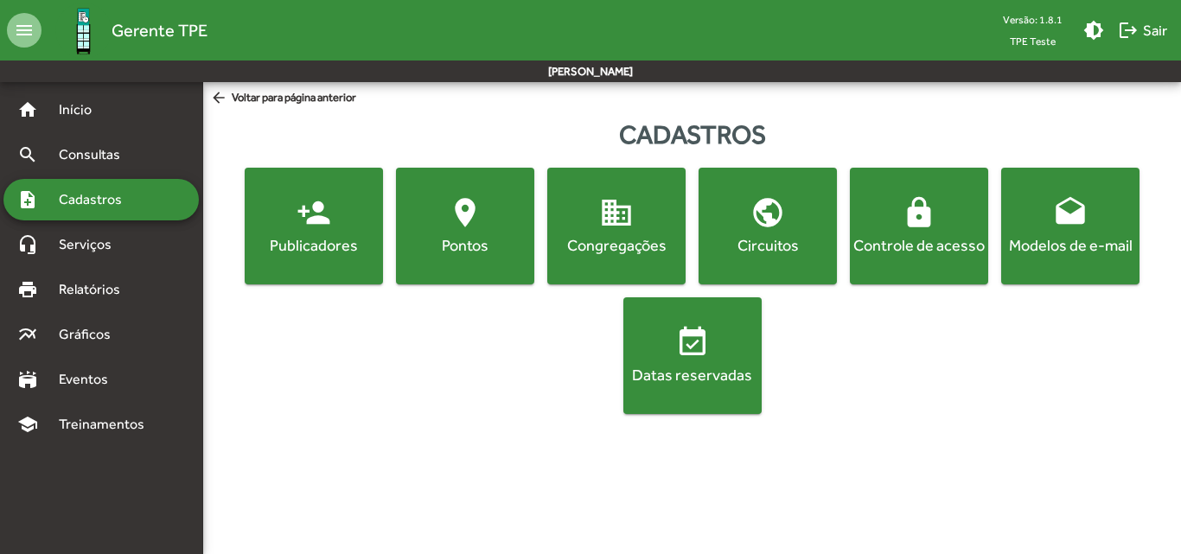
click at [763, 238] on div "Circuitos" at bounding box center [767, 245] width 131 height 22
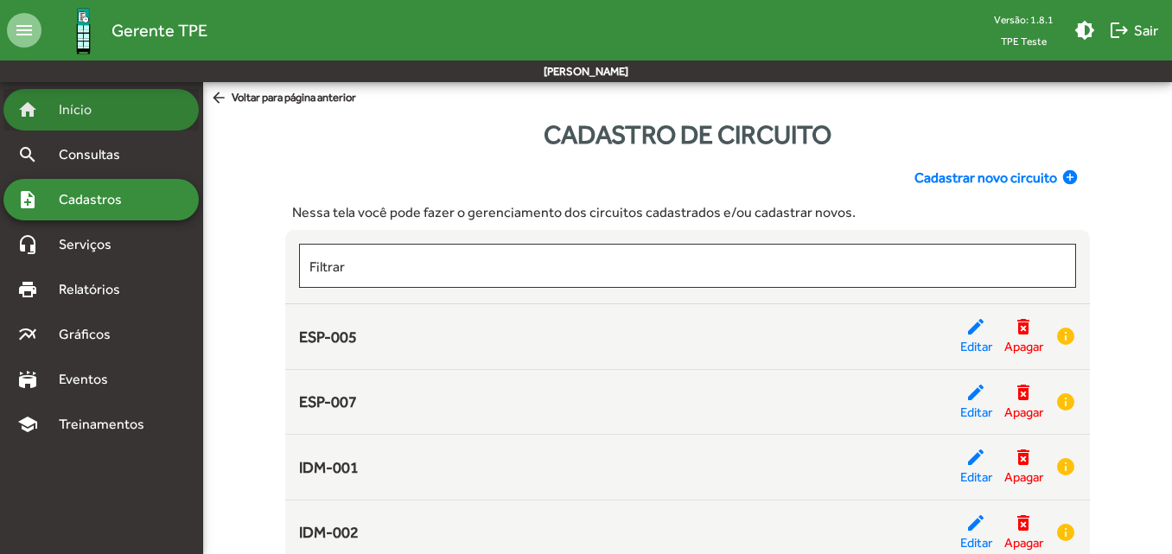
click at [84, 118] on span "Início" at bounding box center [82, 109] width 68 height 21
